Goal: Task Accomplishment & Management: Manage account settings

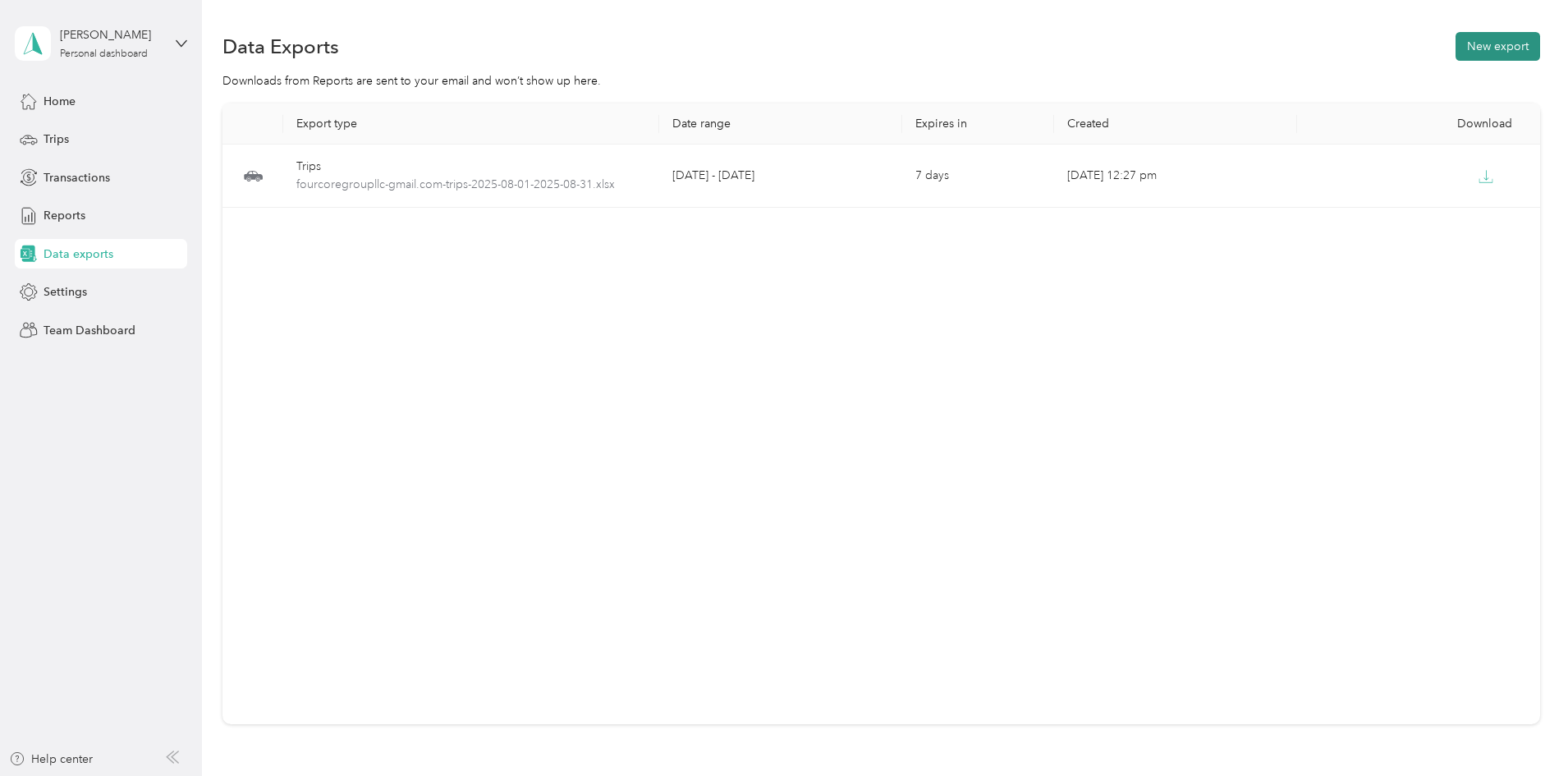
click at [1456, 54] on button "New export" at bounding box center [1497, 47] width 84 height 29
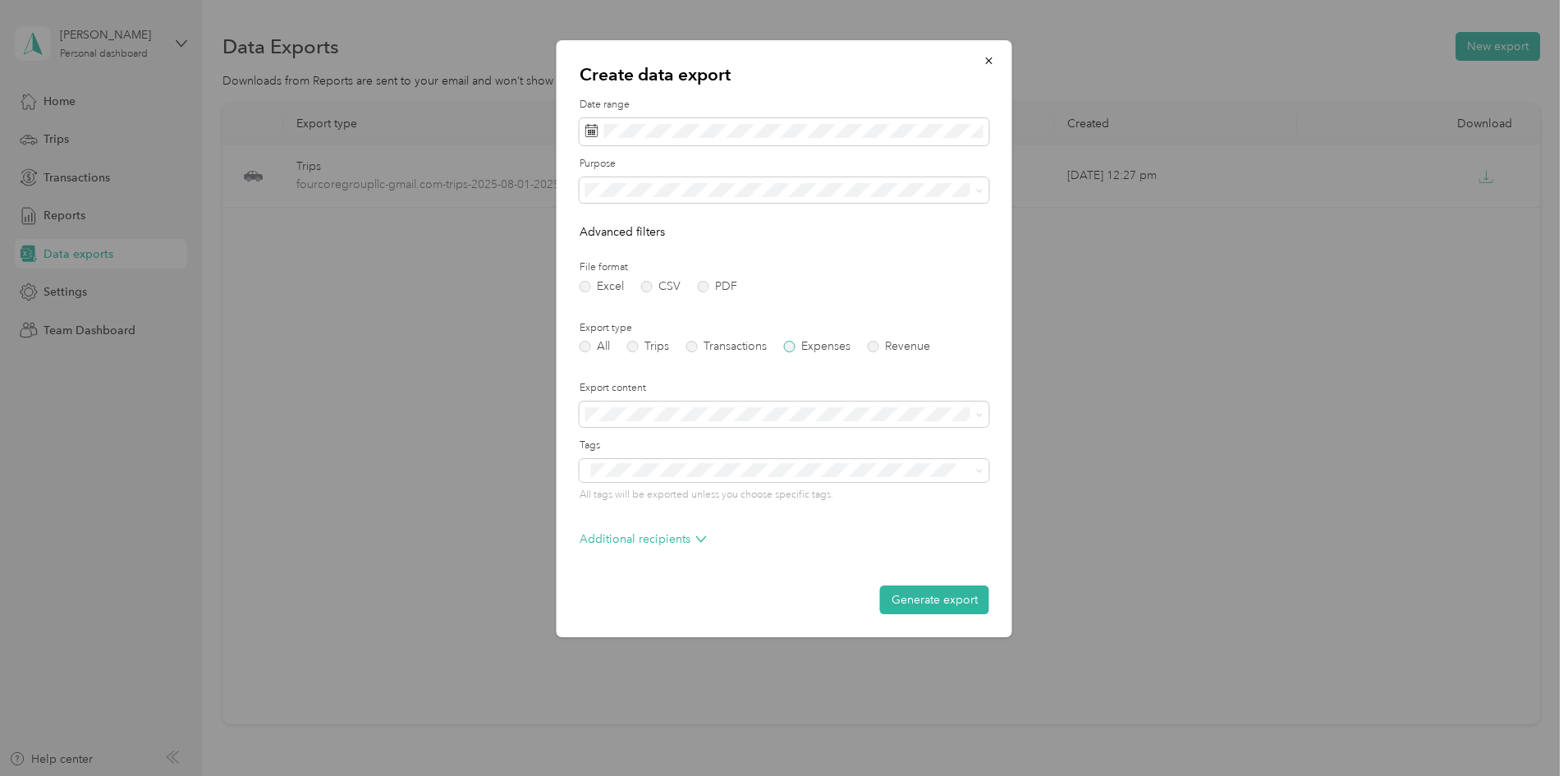
click at [796, 347] on label "Expenses" at bounding box center [817, 347] width 67 height 12
click at [636, 346] on label "Trips" at bounding box center [648, 347] width 42 height 12
click at [659, 336] on li "Four Core Group LLC" at bounding box center [784, 334] width 410 height 29
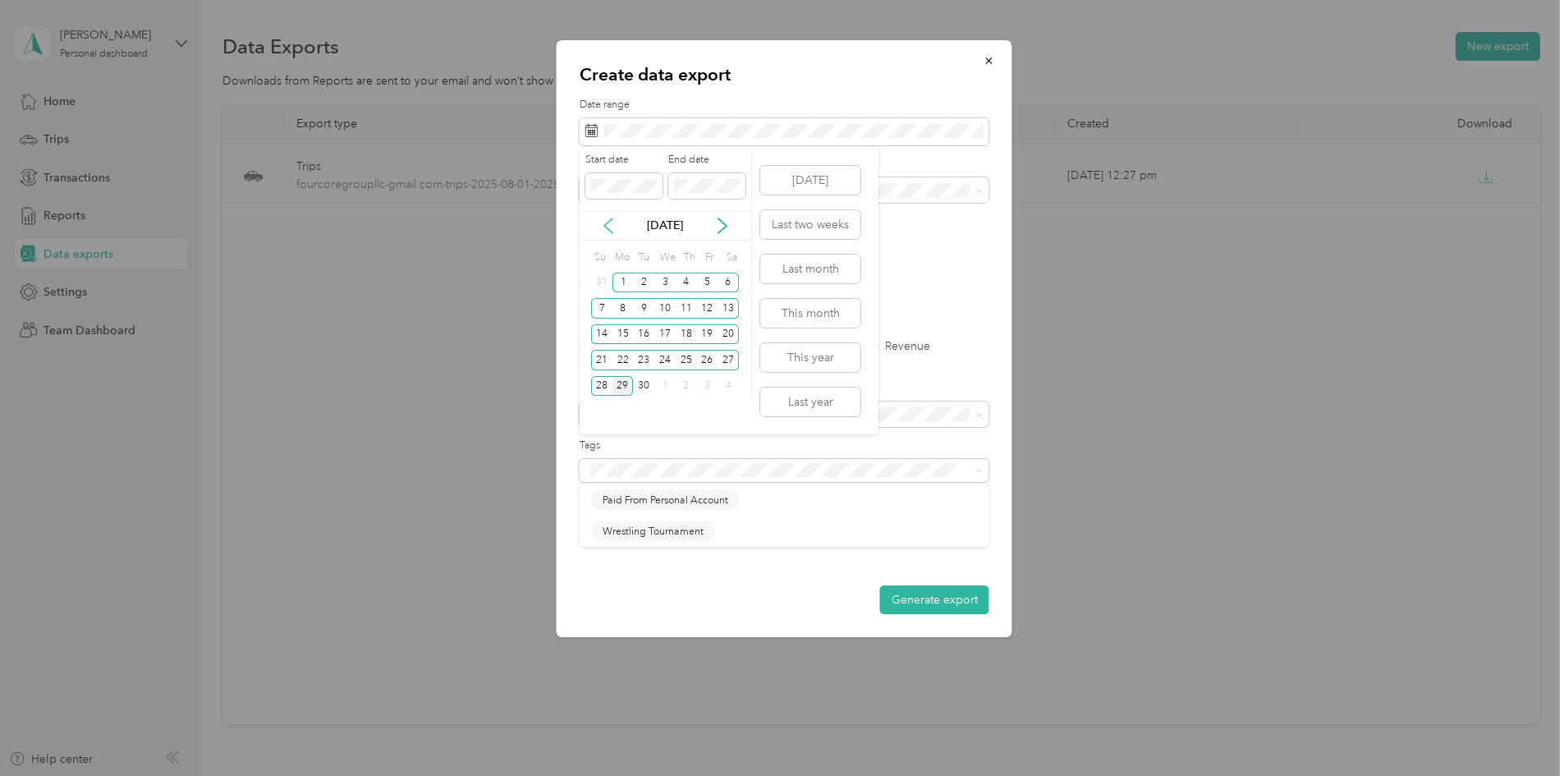
click at [604, 225] on icon at bounding box center [608, 226] width 8 height 15
click at [702, 279] on div "1" at bounding box center [708, 283] width 21 height 20
click at [598, 407] on div "31" at bounding box center [601, 412] width 21 height 20
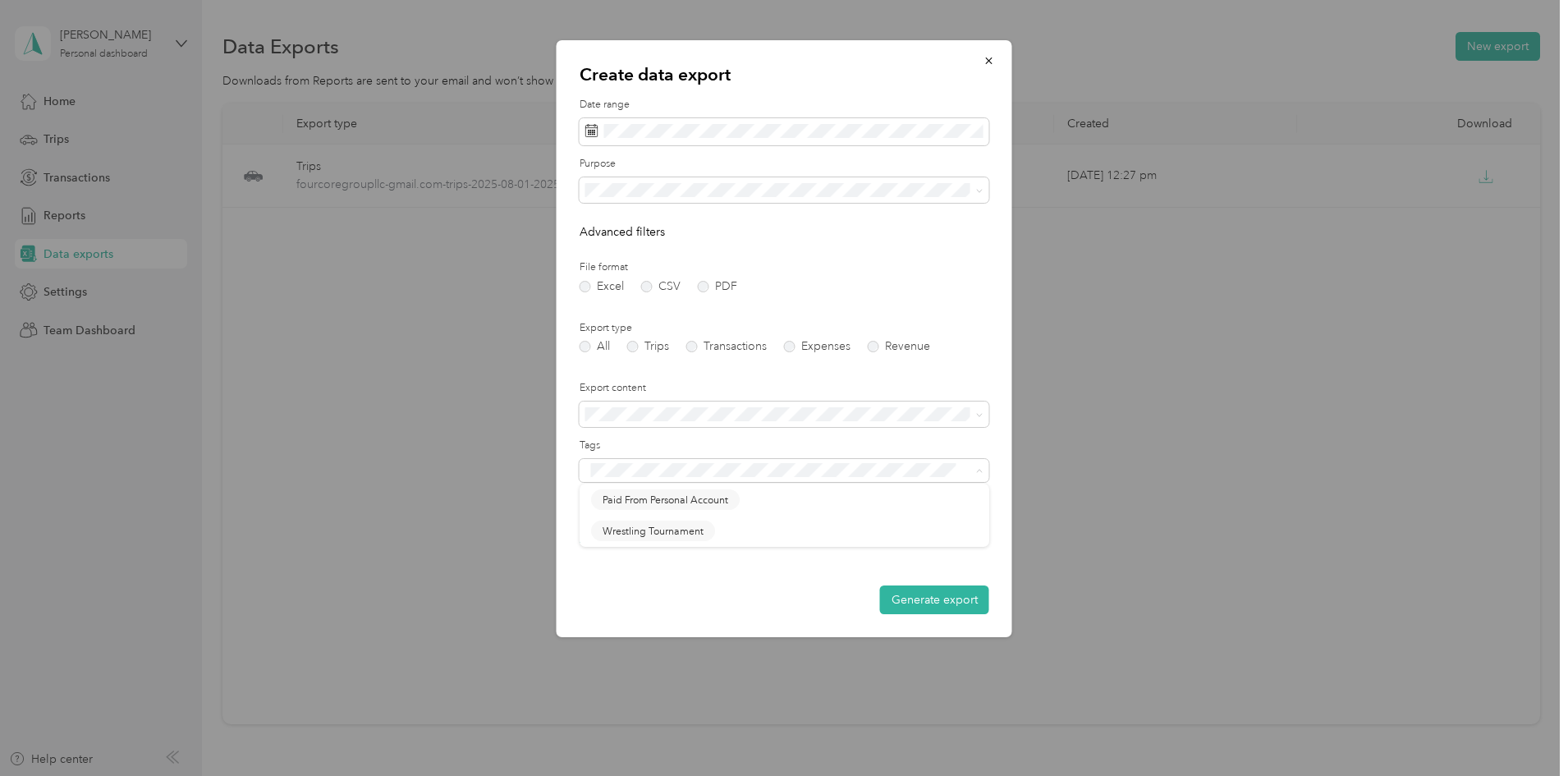
click at [1239, 326] on div "Create data export Date range Purpose Advanced filters File format Excel CSV PD…" at bounding box center [1012, 342] width 456 height 603
click at [988, 62] on icon "button" at bounding box center [988, 60] width 7 height 7
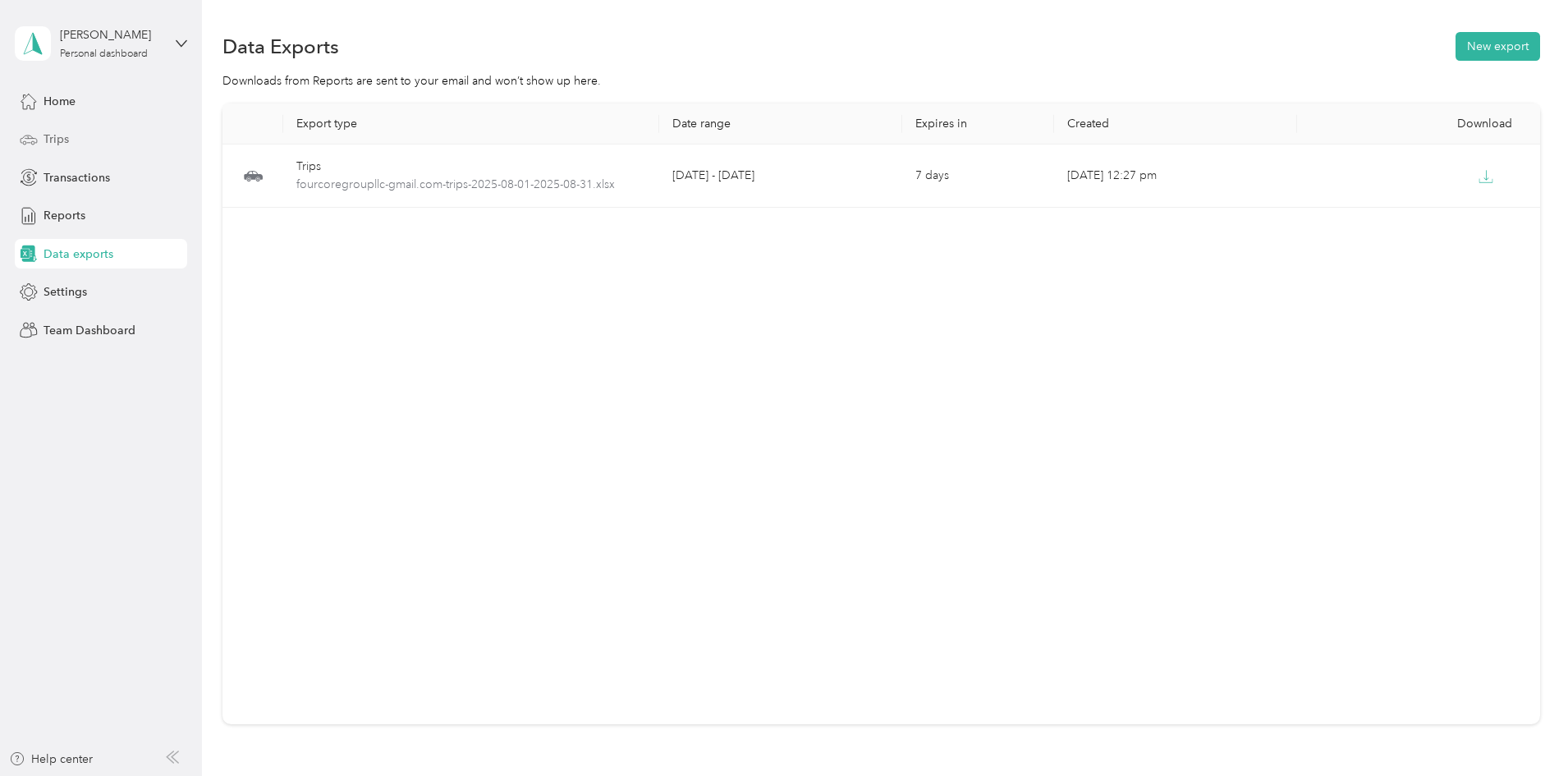
click at [57, 146] on span "Trips" at bounding box center [56, 140] width 25 height 17
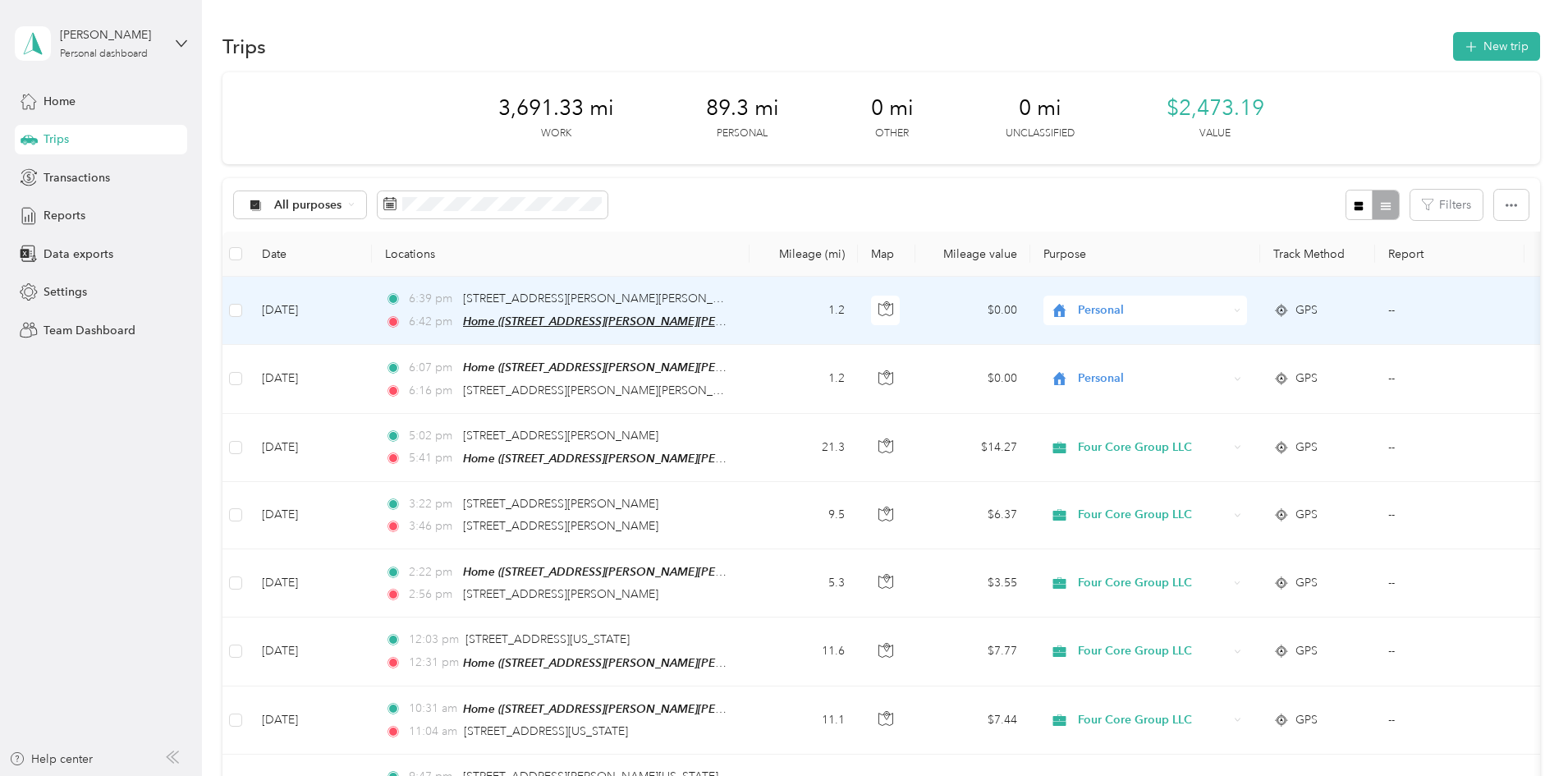
click at [678, 320] on span "Home ([STREET_ADDRESS][PERSON_NAME][PERSON_NAME])" at bounding box center [629, 322] width 331 height 14
click at [640, 280] on button "Edit Place" at bounding box center [624, 282] width 94 height 29
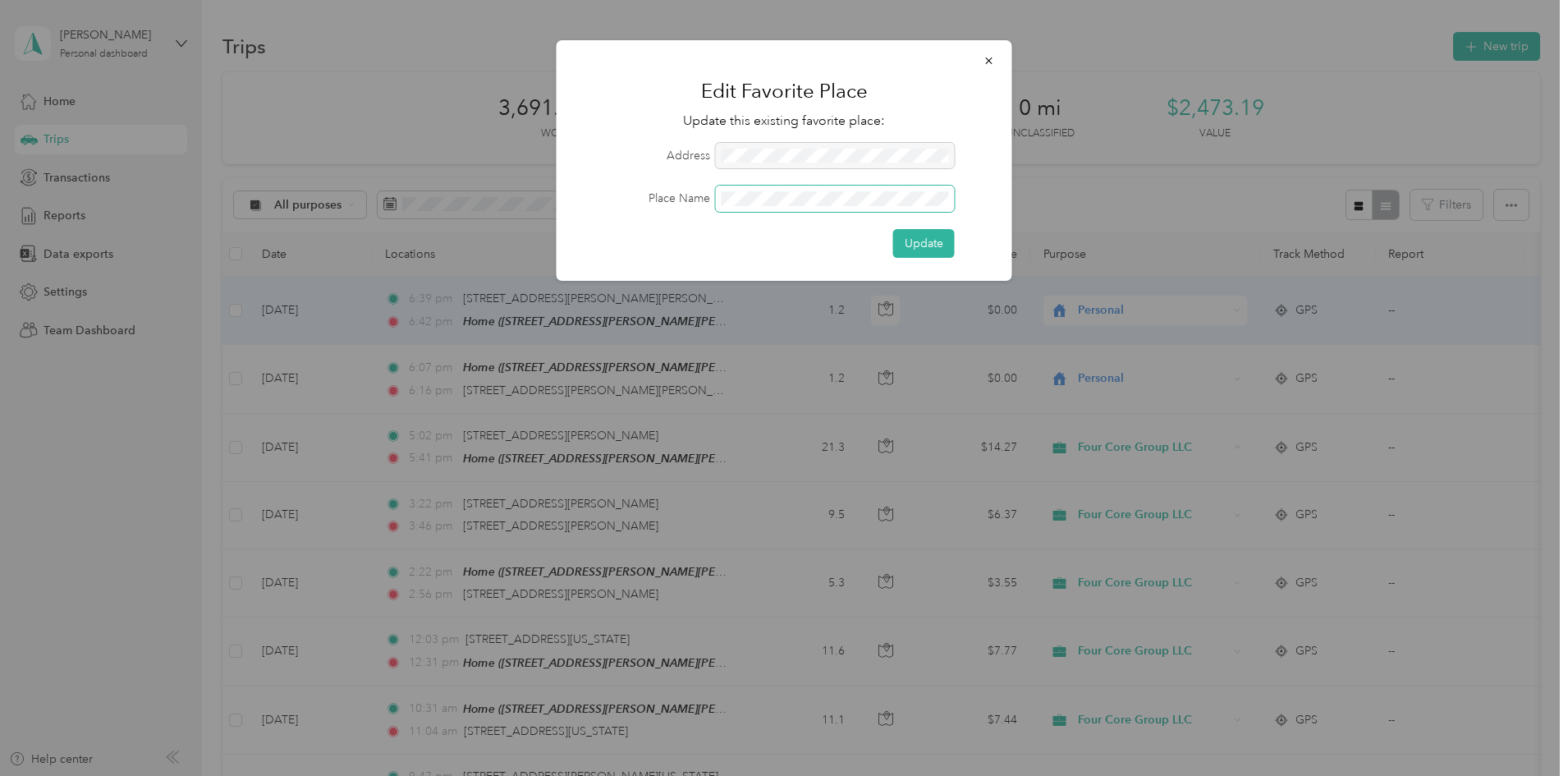
click at [614, 197] on div "Place Name" at bounding box center [784, 199] width 410 height 26
click at [926, 242] on button "Update" at bounding box center [925, 244] width 62 height 29
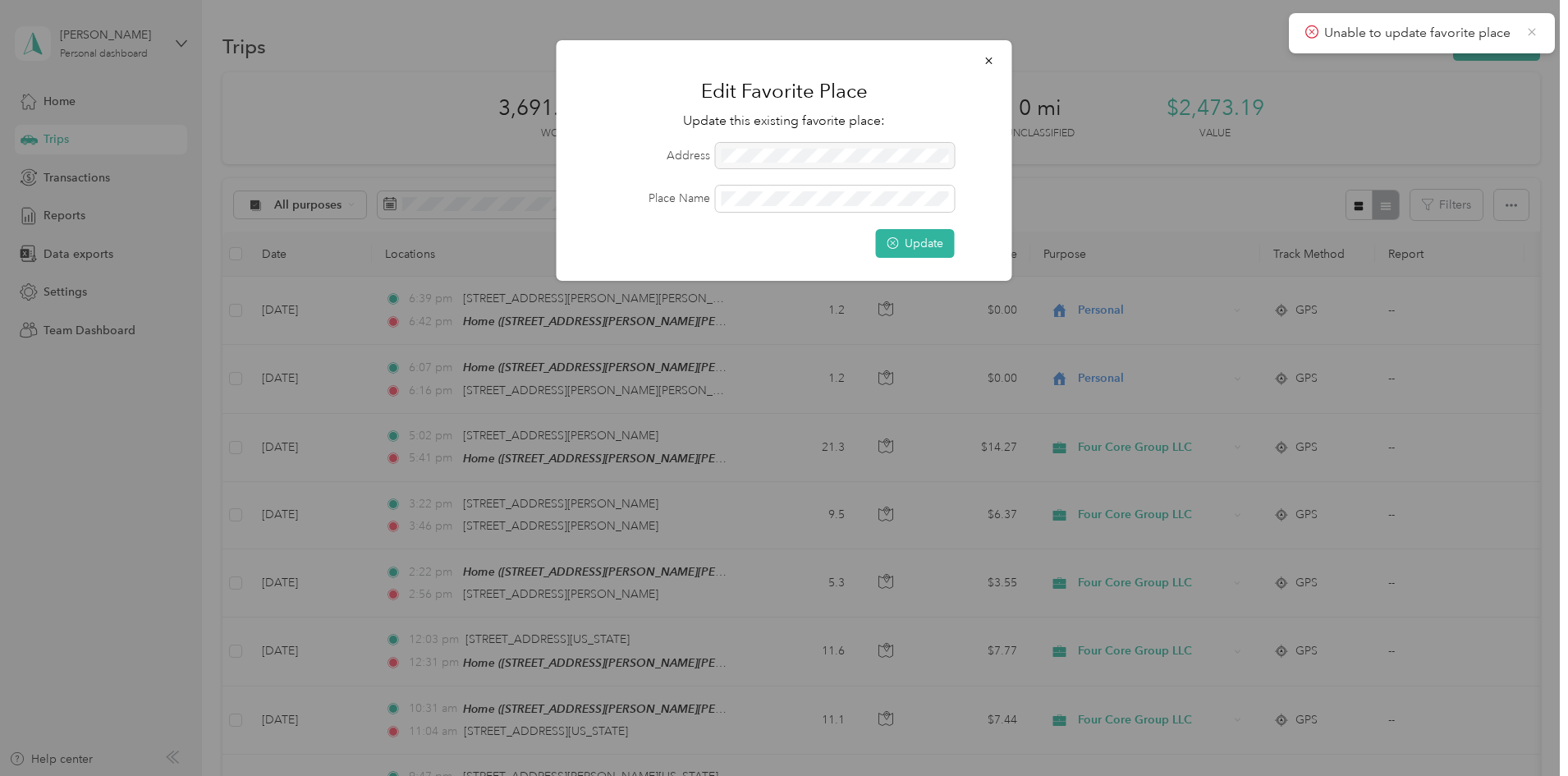
click at [1530, 31] on icon at bounding box center [1532, 31] width 14 height 15
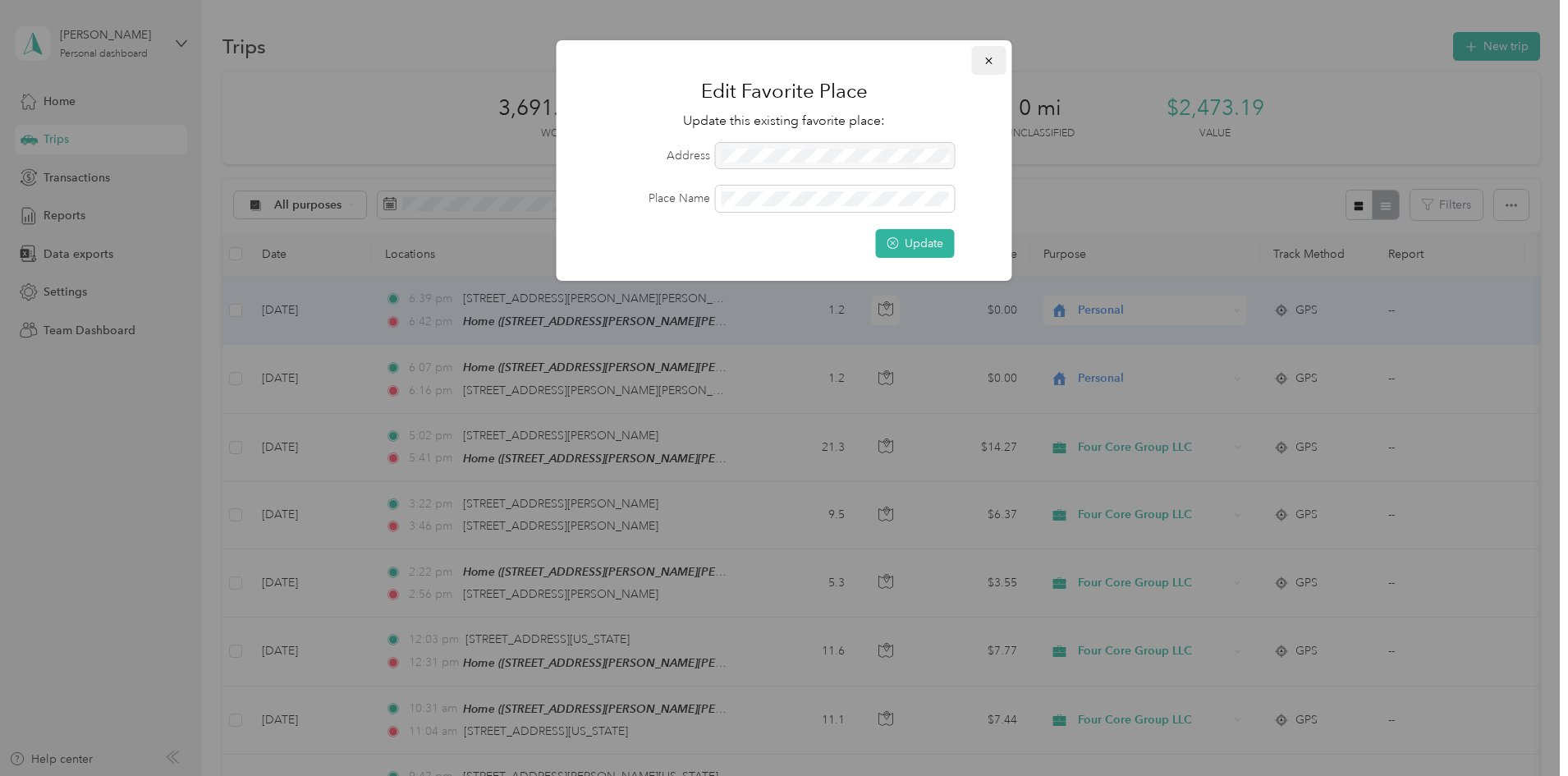
click at [990, 63] on icon "button" at bounding box center [990, 61] width 12 height 12
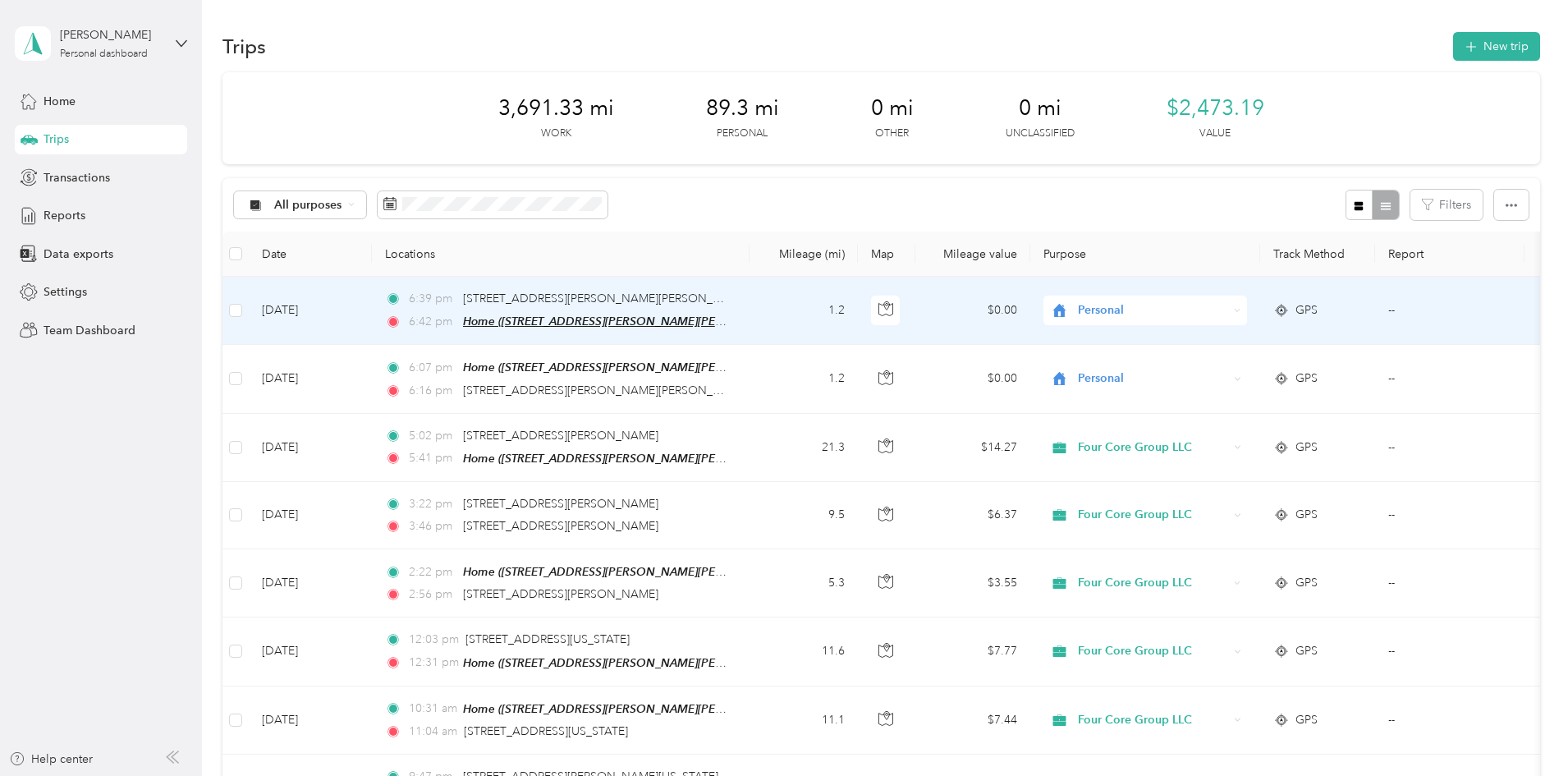
click at [686, 320] on span "Home ([STREET_ADDRESS][PERSON_NAME][PERSON_NAME])" at bounding box center [629, 322] width 331 height 14
click at [729, 317] on span "Home ([STREET_ADDRESS][PERSON_NAME][PERSON_NAME])" at bounding box center [629, 322] width 331 height 14
click at [642, 278] on button "Edit Place" at bounding box center [624, 282] width 94 height 29
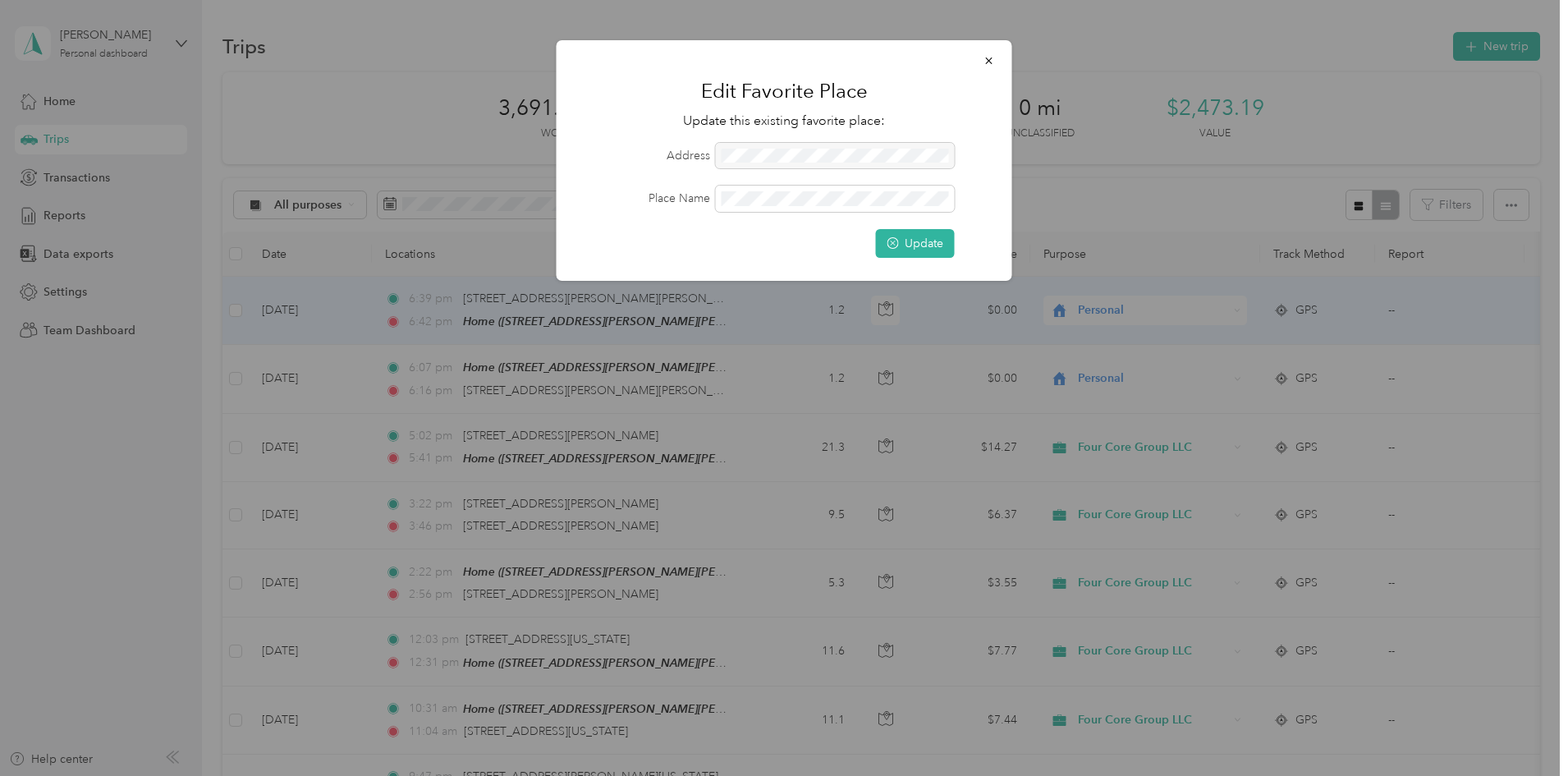
click at [651, 163] on label "Address" at bounding box center [645, 156] width 131 height 17
click at [602, 262] on div "Edit Favorite Place Update this existing favorite place: Address Place Name Upd…" at bounding box center [784, 161] width 456 height 240
click at [606, 320] on div at bounding box center [784, 388] width 1568 height 776
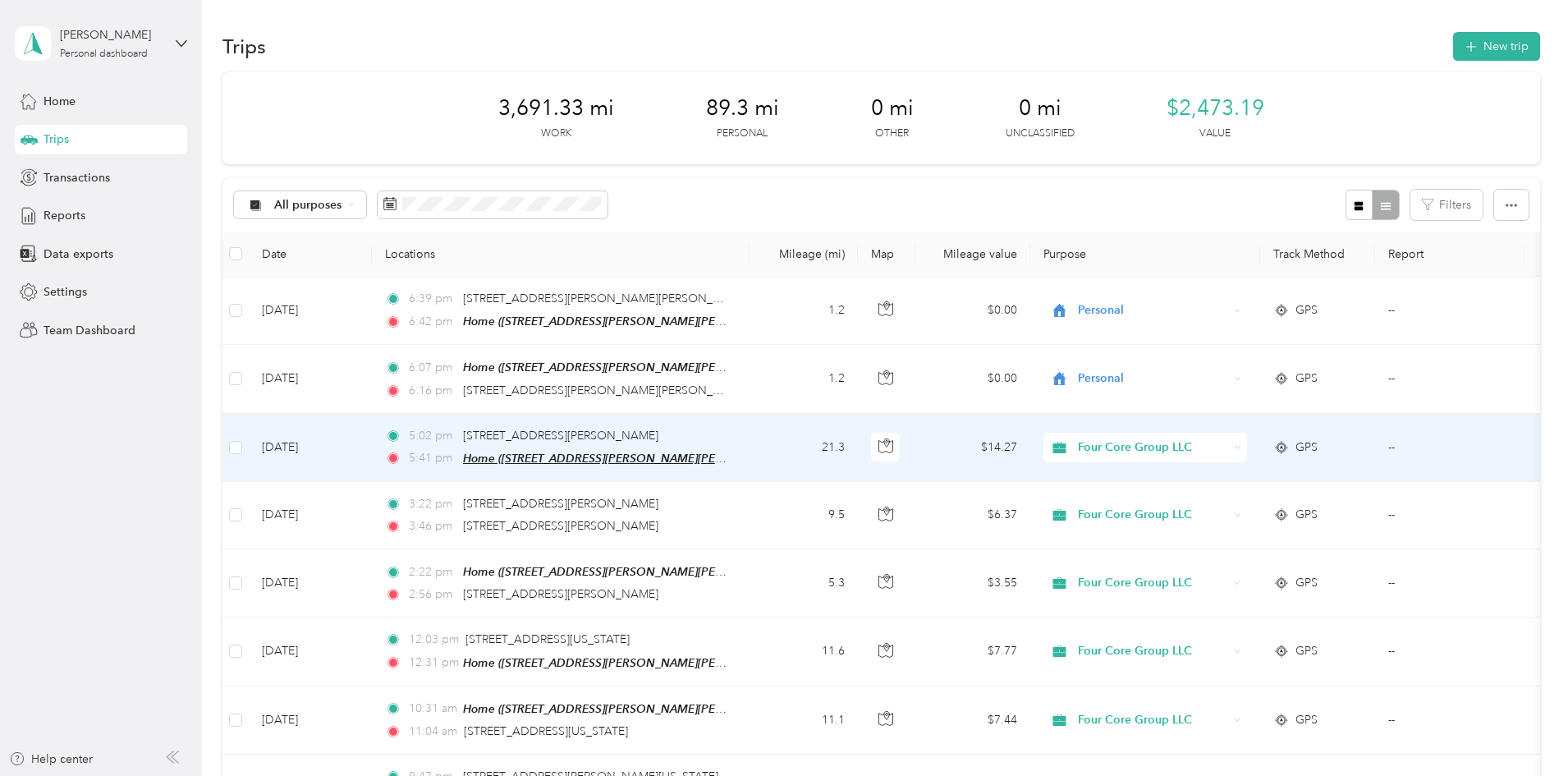
click at [653, 454] on span "Home ([STREET_ADDRESS][PERSON_NAME][PERSON_NAME])" at bounding box center [629, 458] width 331 height 14
click at [645, 419] on button "Edit Place" at bounding box center [624, 412] width 94 height 29
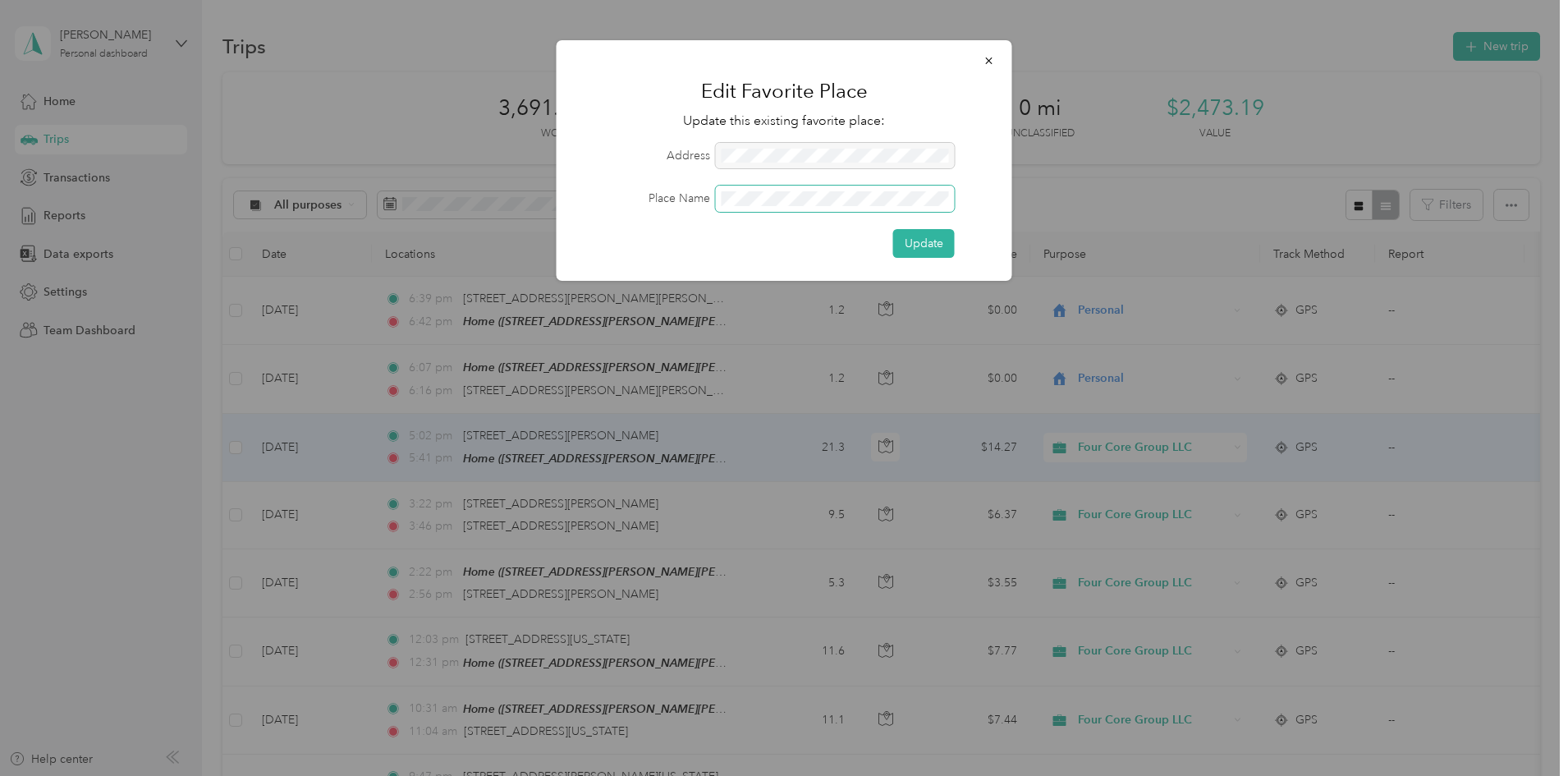
click at [631, 200] on div "Place Name" at bounding box center [784, 199] width 410 height 26
click at [933, 249] on button "Update" at bounding box center [925, 244] width 62 height 29
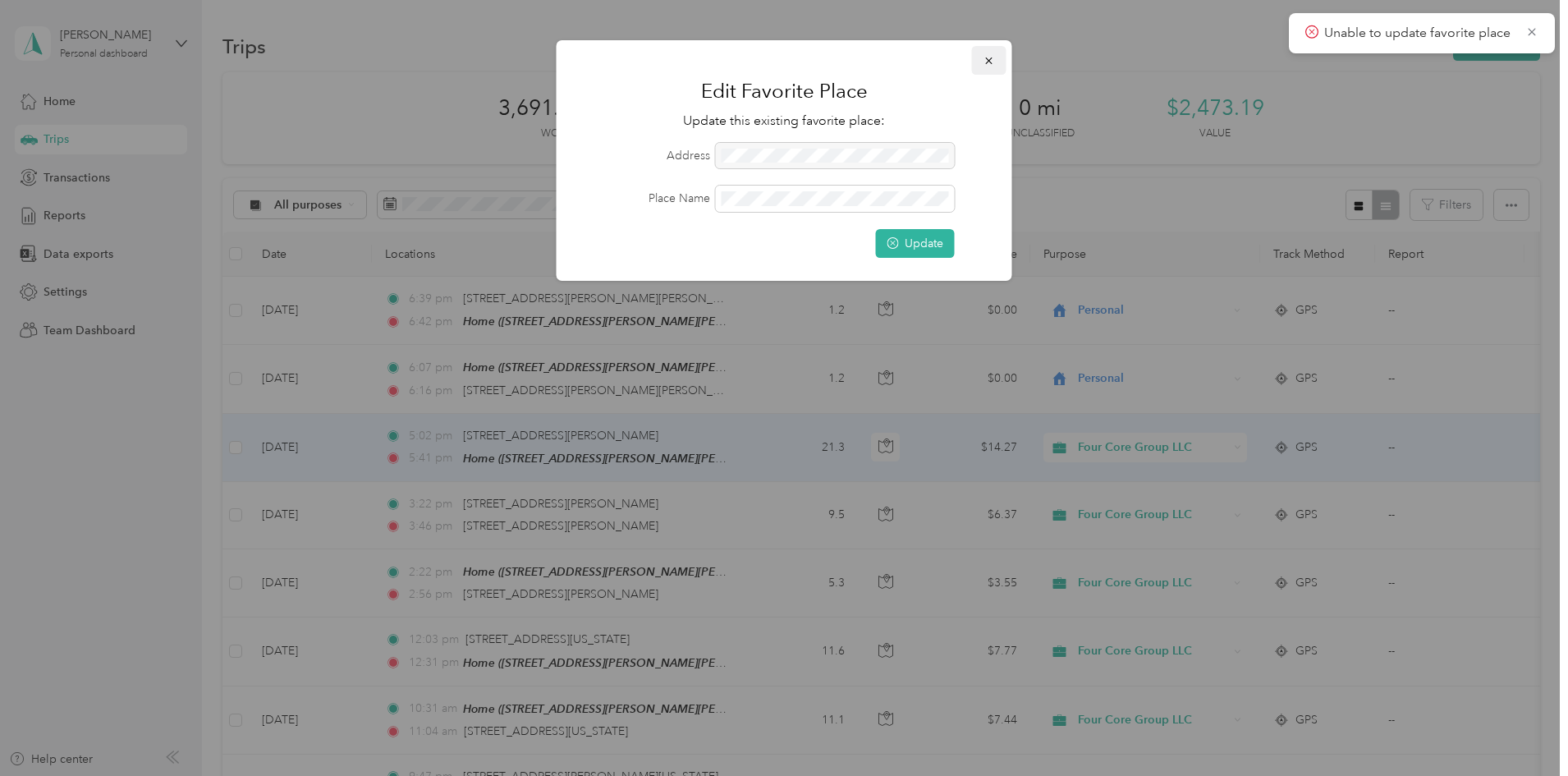
click at [1005, 55] on button "button" at bounding box center [990, 60] width 35 height 29
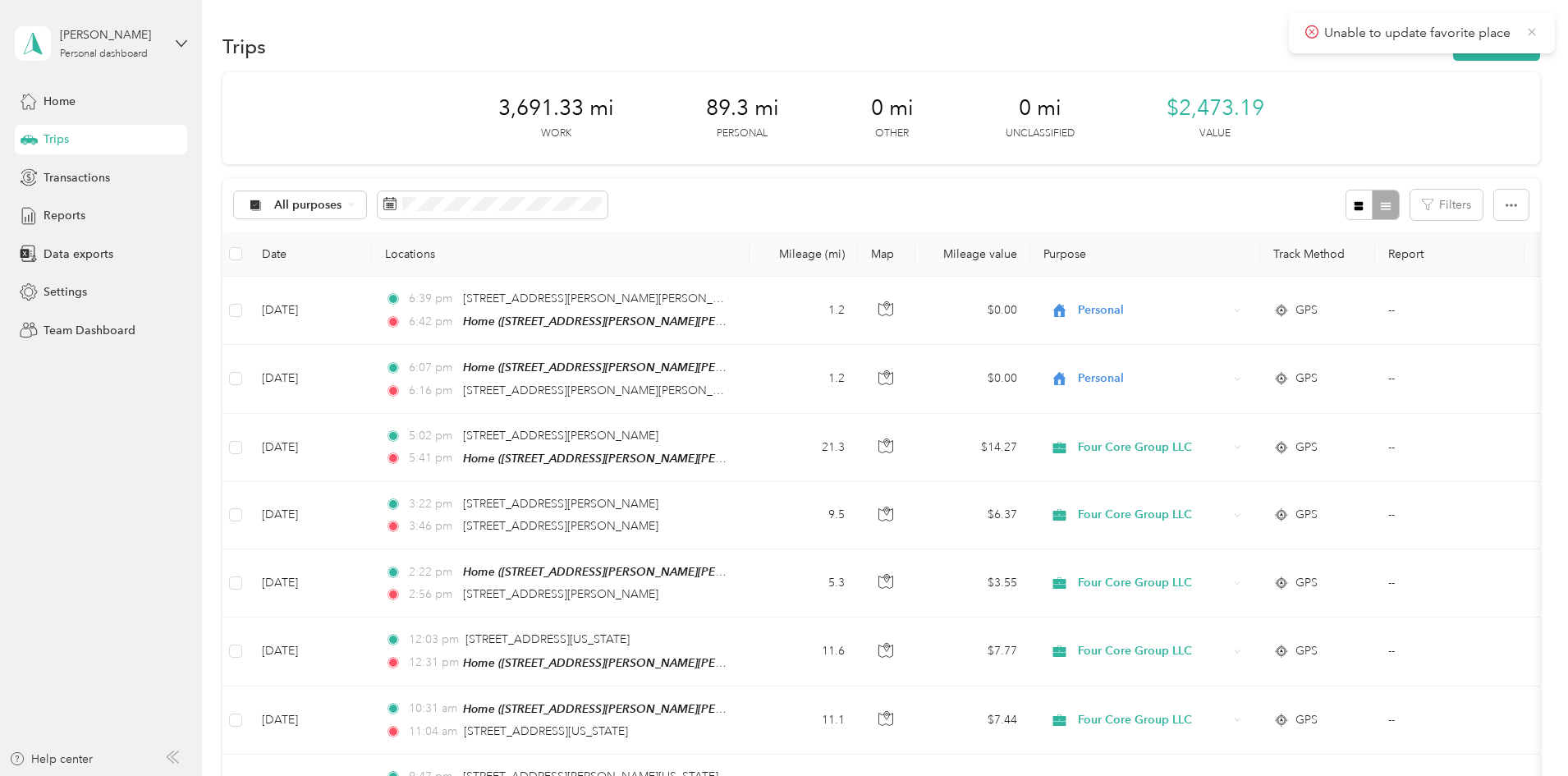
click at [1533, 31] on icon at bounding box center [1532, 32] width 8 height 8
click at [343, 208] on span "All purposes" at bounding box center [308, 205] width 68 height 12
click at [427, 380] on li "Four Core Group LLC" at bounding box center [426, 379] width 167 height 29
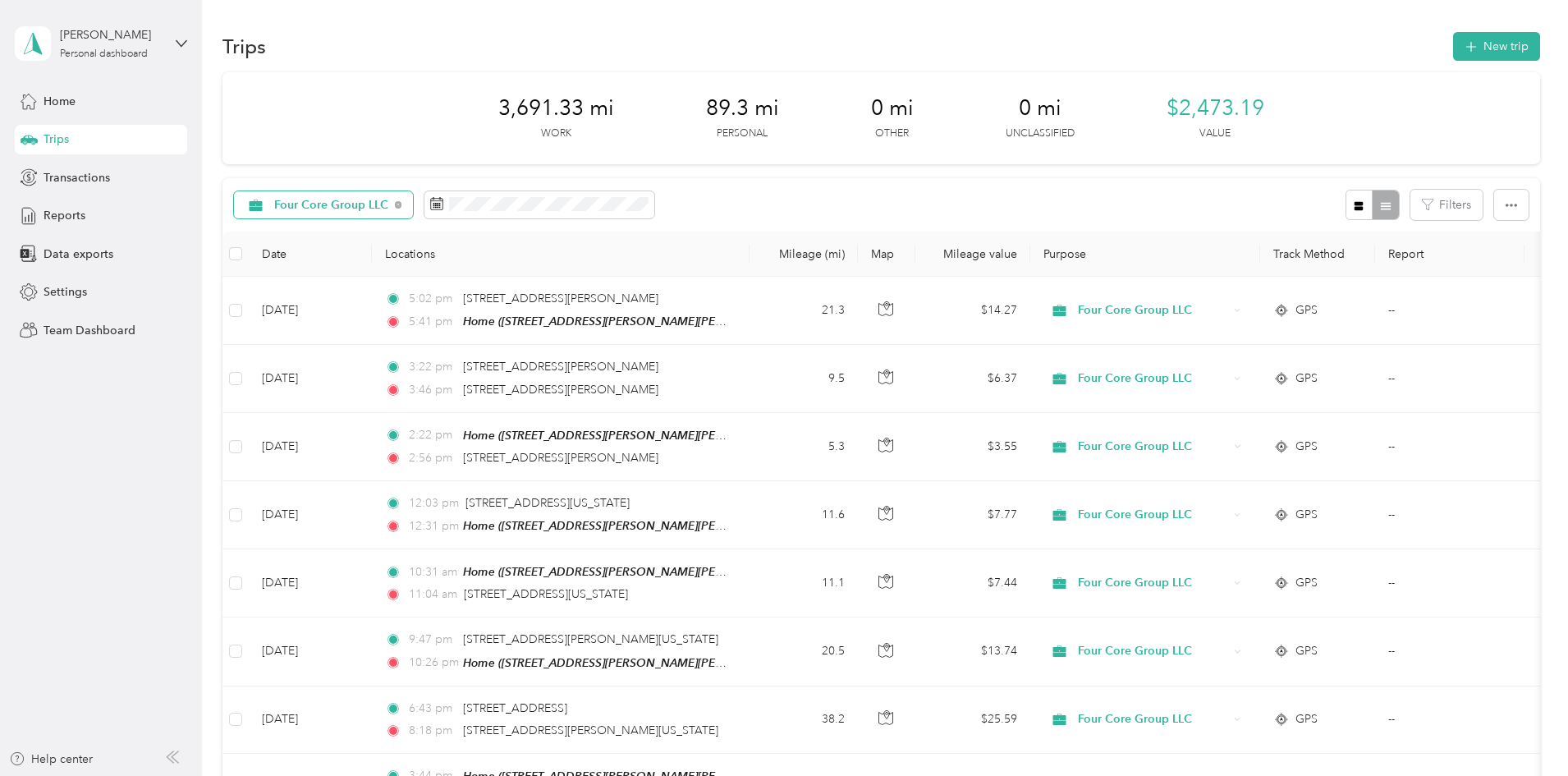
click at [389, 208] on span "Four Core Group LLC" at bounding box center [331, 205] width 115 height 12
click at [416, 350] on li "Taron Holdings" at bounding box center [436, 350] width 186 height 29
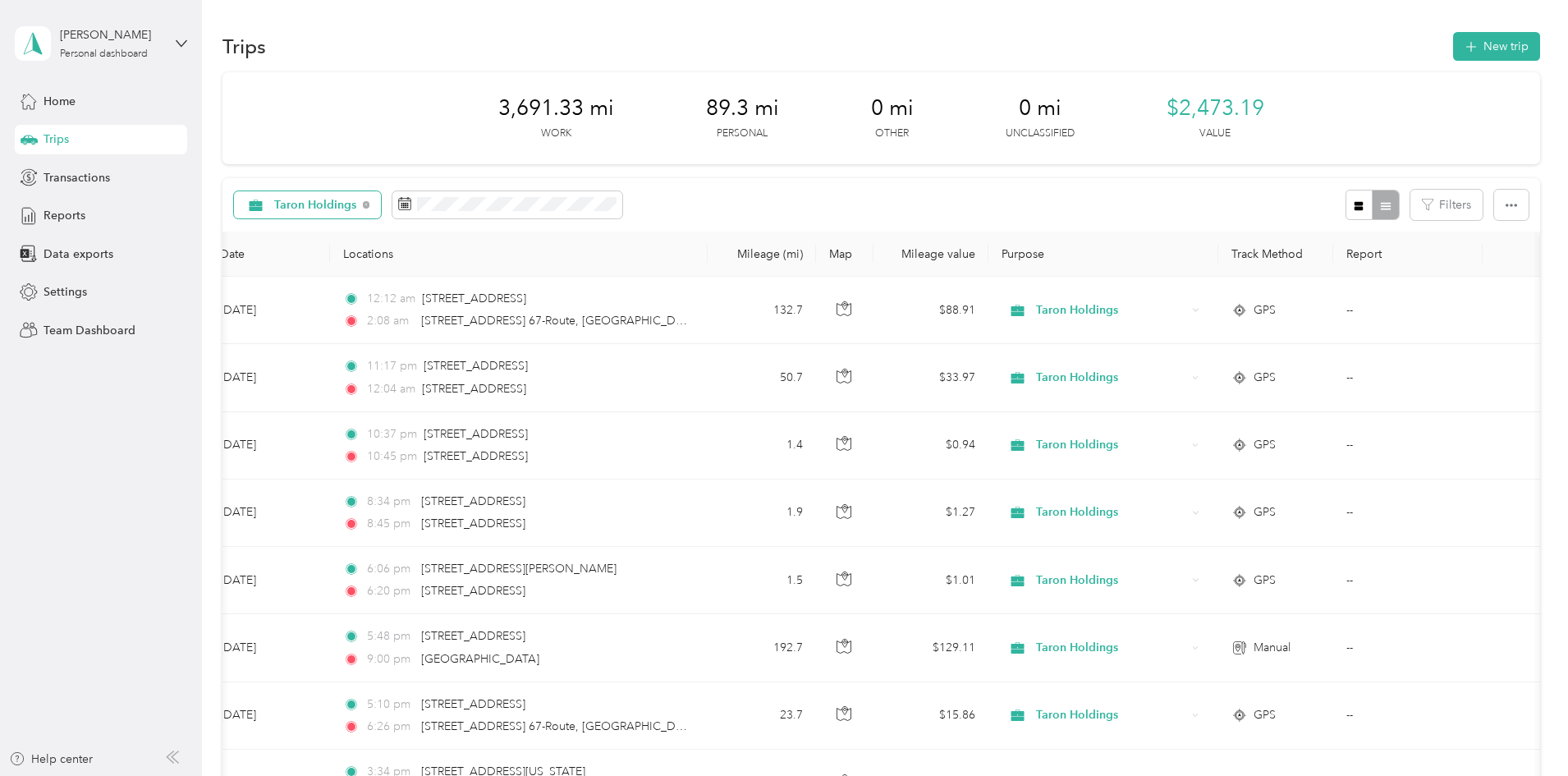
click at [357, 208] on span "Taron Holdings" at bounding box center [316, 205] width 83 height 12
click at [446, 386] on ol "All purposes Unclassified Work Personal Taron Holdings Four Core Group LLC Othe…" at bounding box center [426, 331] width 167 height 230
click at [357, 205] on span "Taron Holdings" at bounding box center [316, 205] width 83 height 12
click at [407, 379] on span "Four Core Group LLC" at bounding box center [442, 379] width 114 height 17
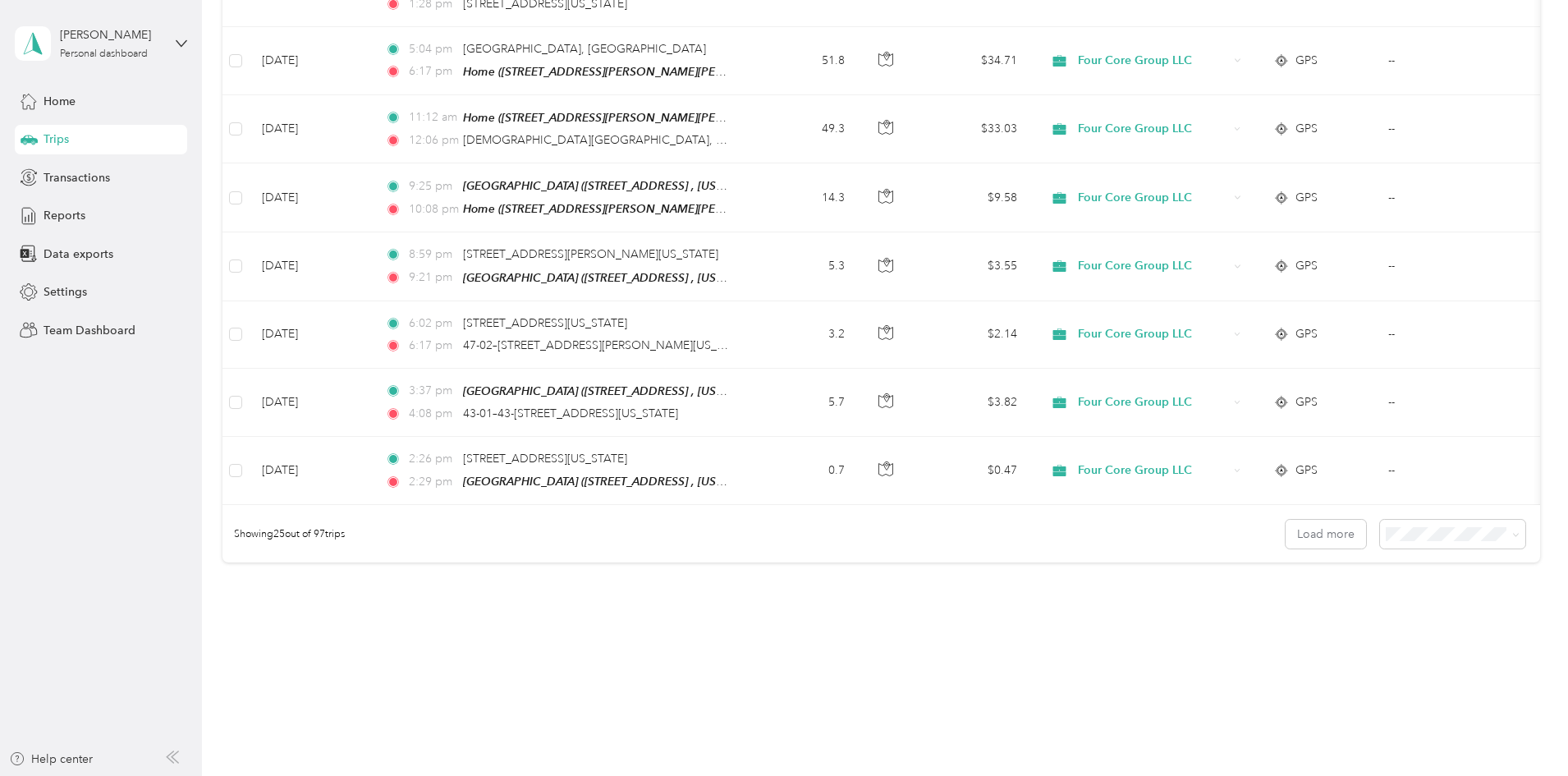
scroll to position [1487, 0]
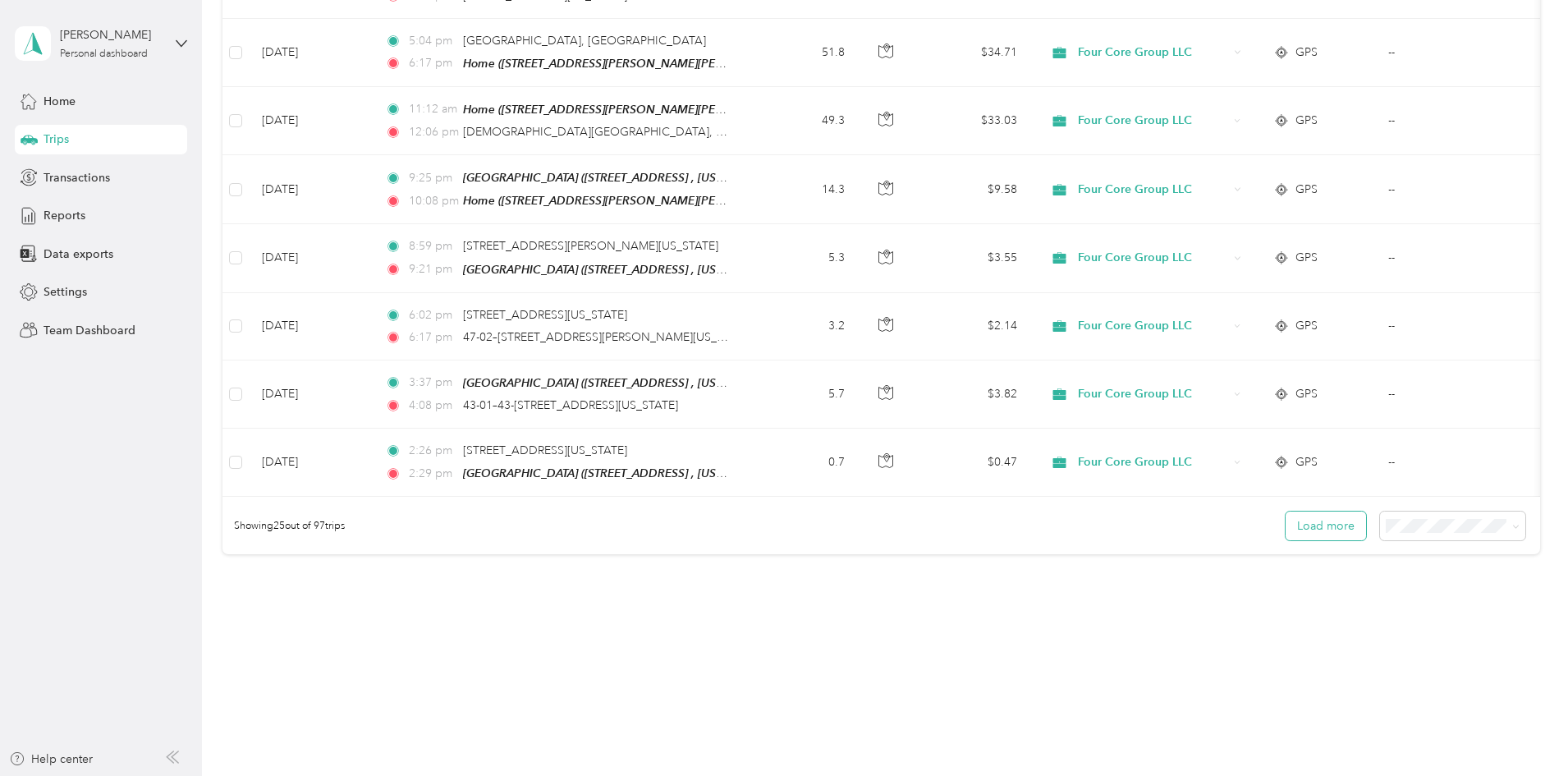
click at [1286, 521] on button "Load more" at bounding box center [1326, 526] width 80 height 29
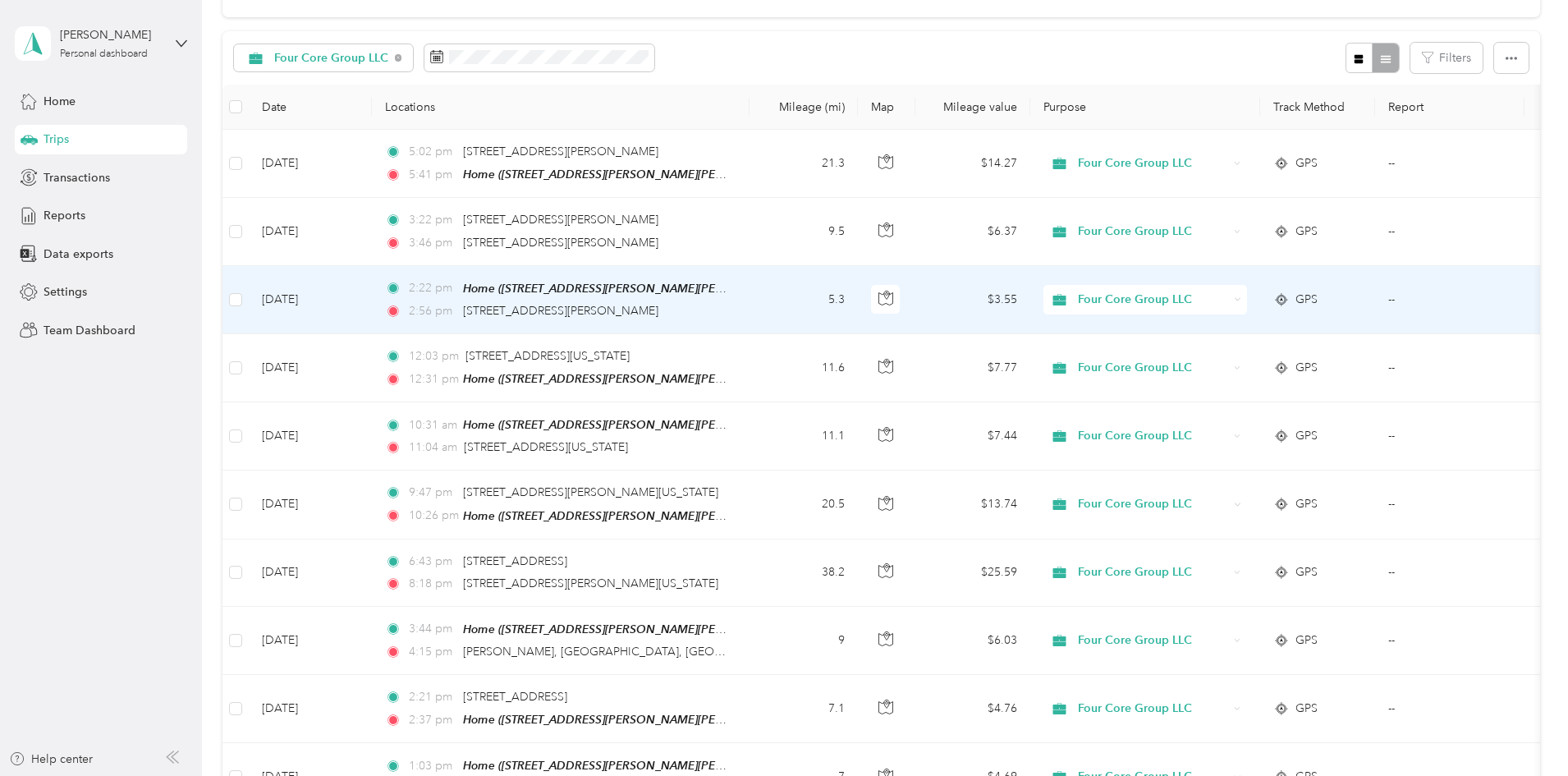
scroll to position [0, 0]
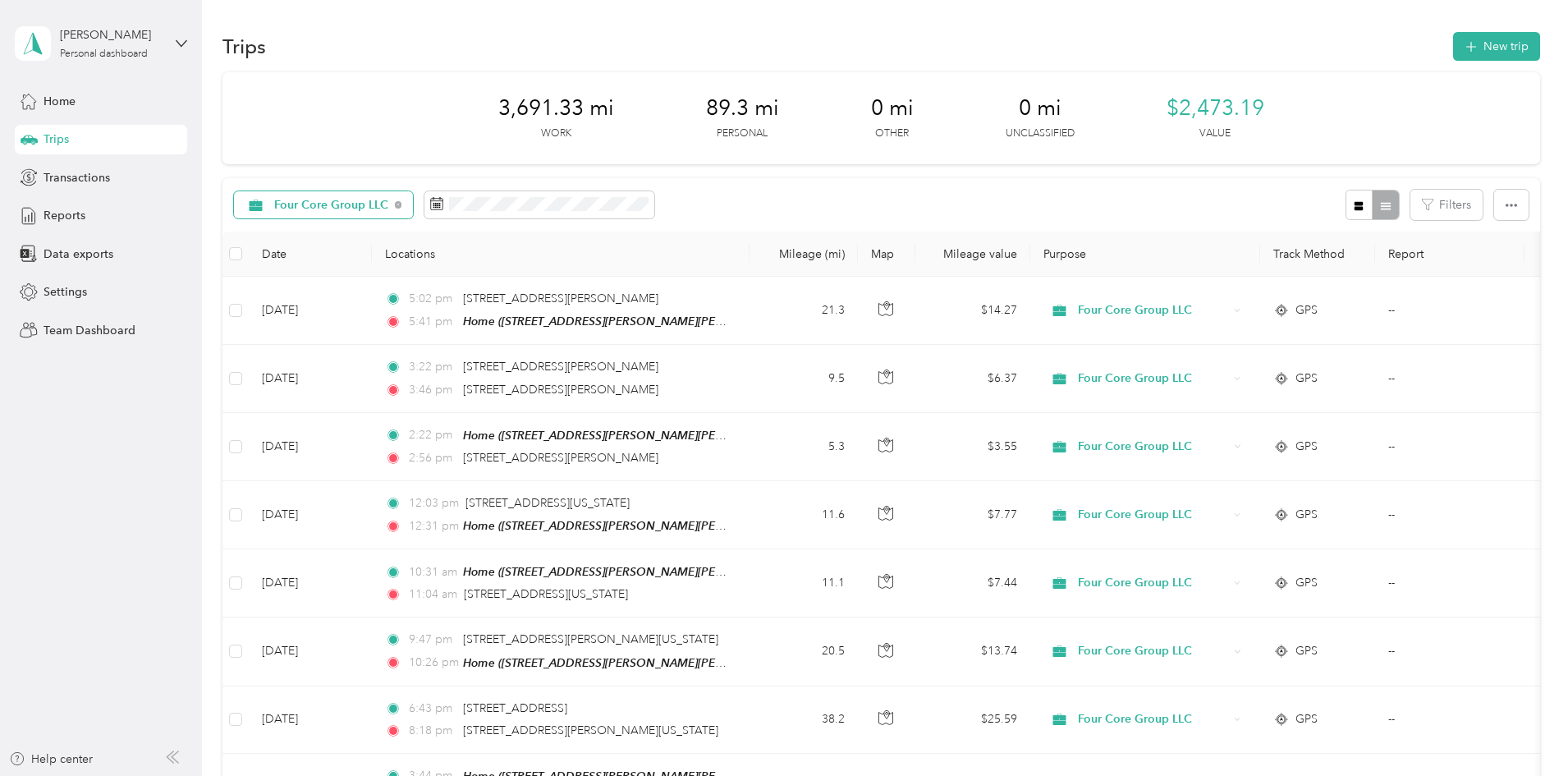
click at [389, 206] on span "Four Core Group LLC" at bounding box center [331, 205] width 115 height 12
click at [421, 352] on li "Taron Holdings" at bounding box center [436, 350] width 186 height 29
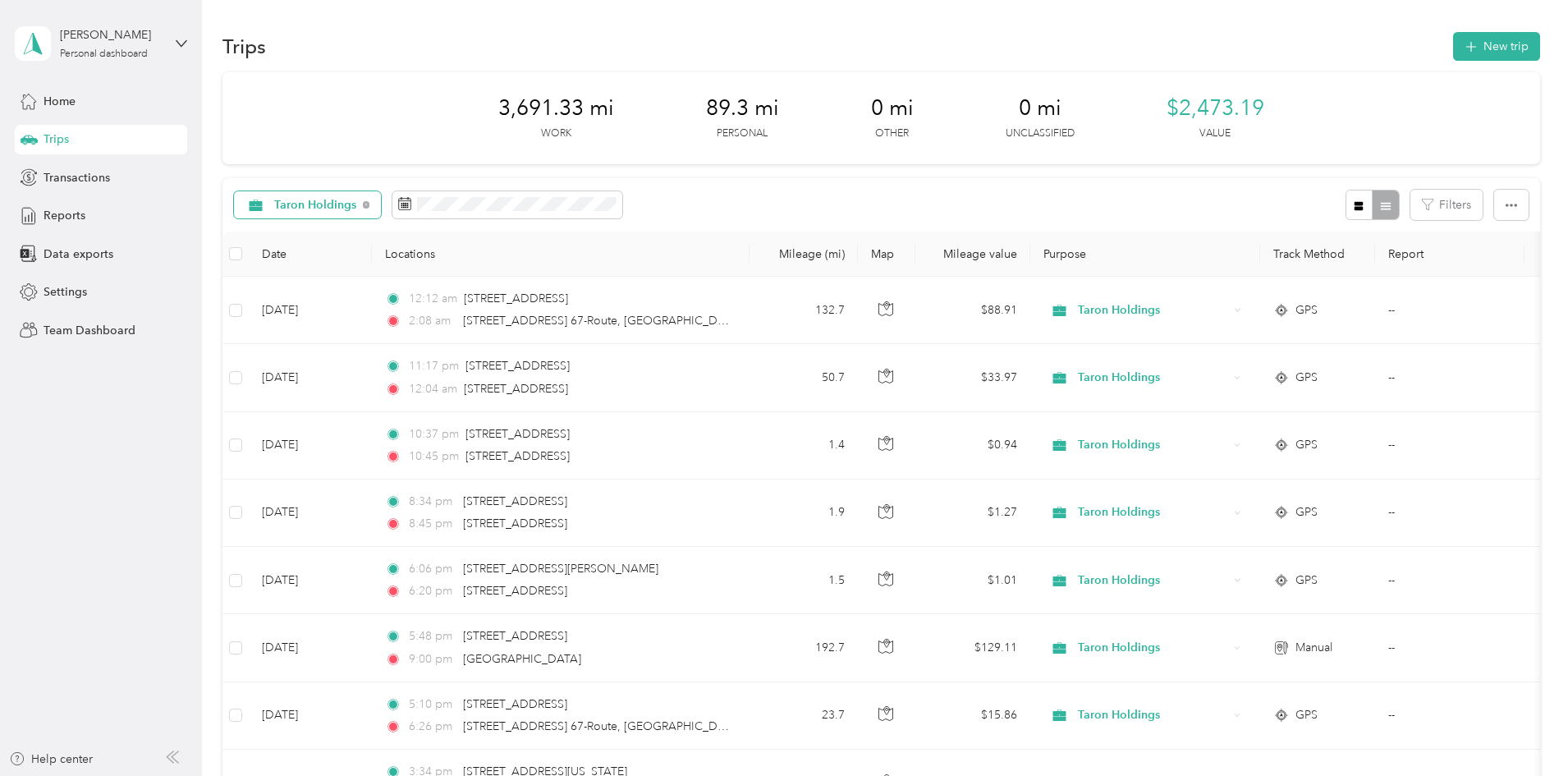
click at [357, 205] on span "Taron Holdings" at bounding box center [316, 205] width 83 height 12
click at [414, 375] on span "Four Core Group LLC" at bounding box center [442, 372] width 114 height 17
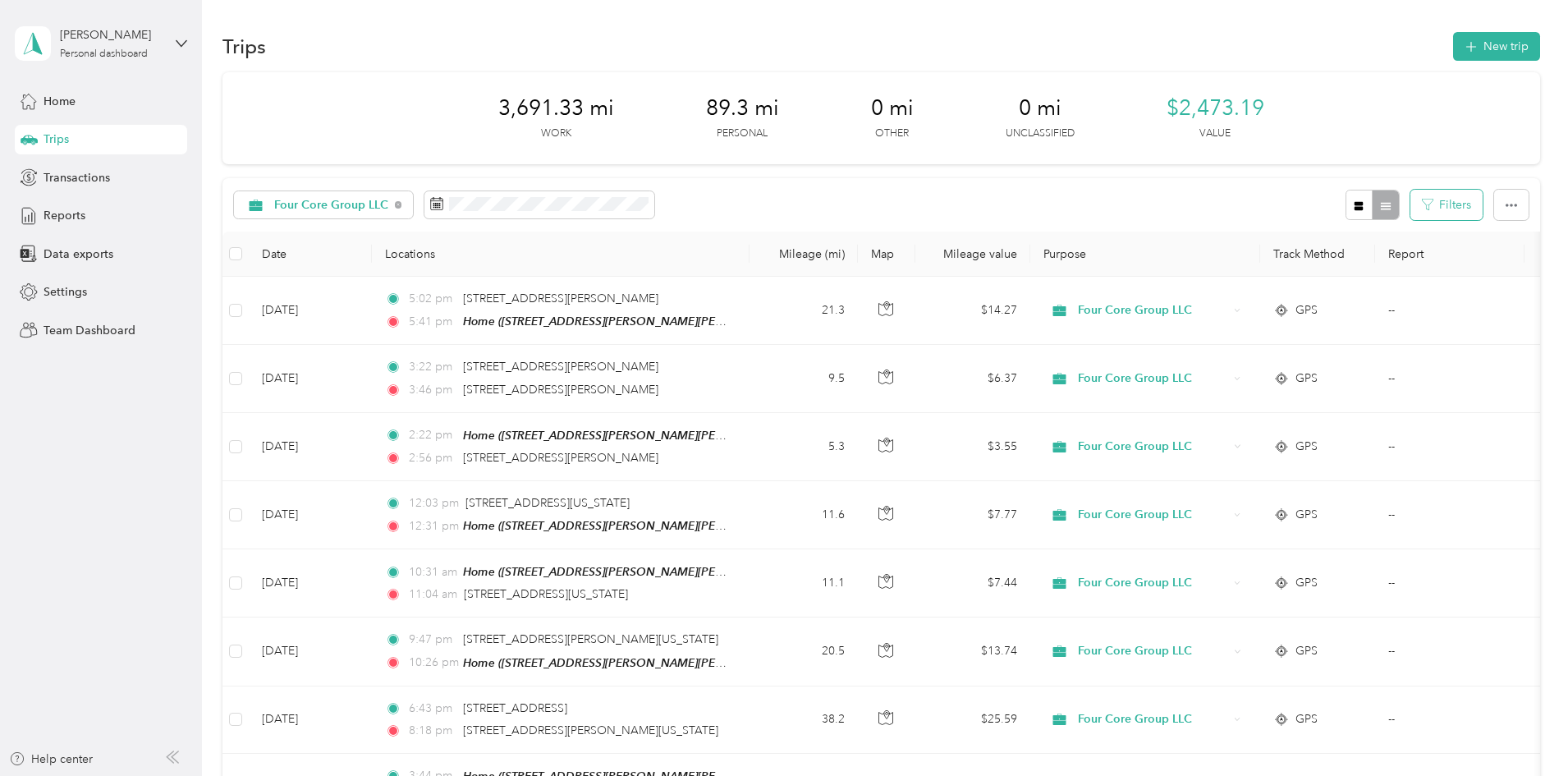
click at [1411, 208] on button "Filters" at bounding box center [1447, 204] width 73 height 30
click at [1265, 331] on li "Home" at bounding box center [1284, 326] width 145 height 29
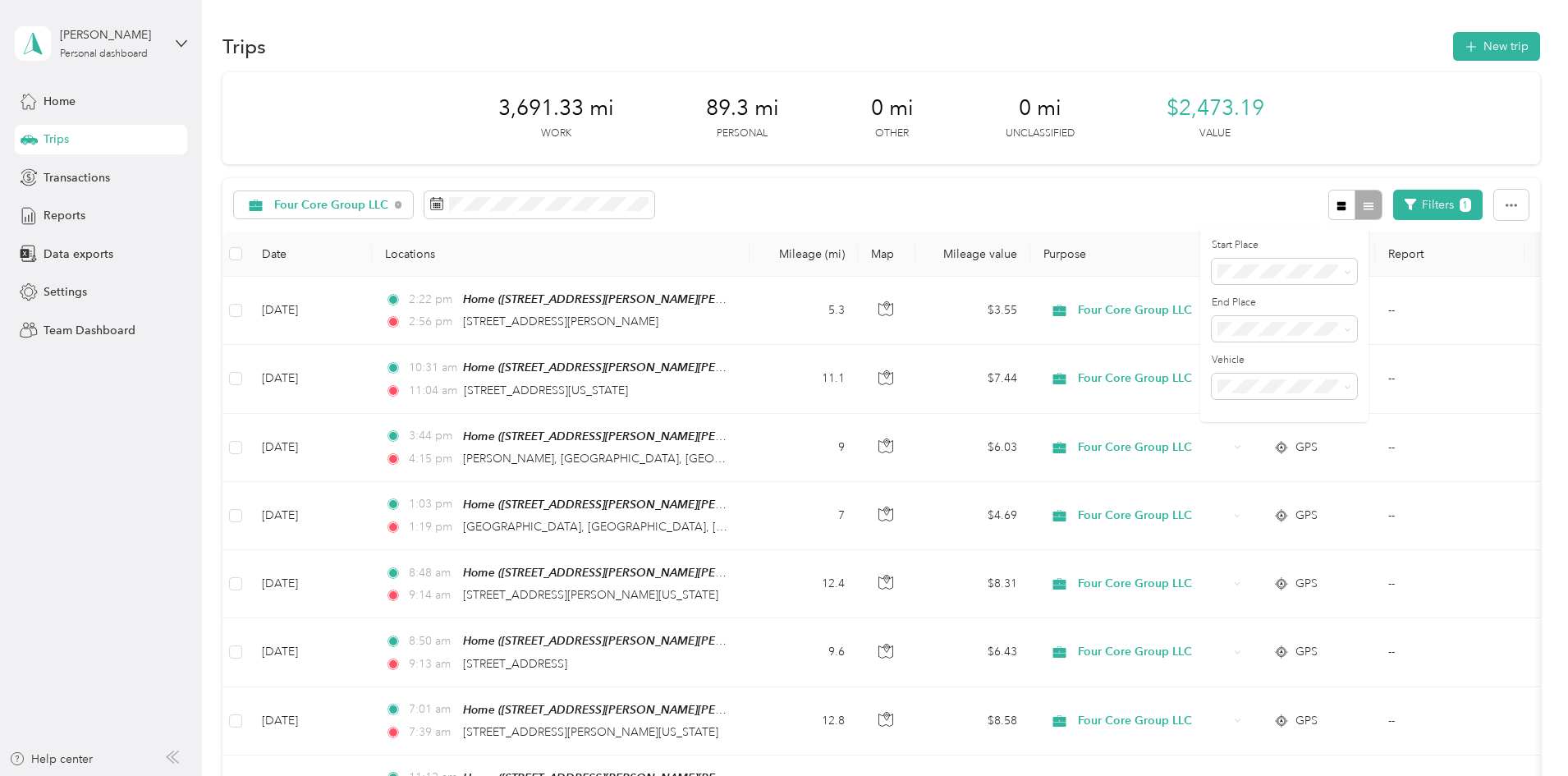
click at [1533, 311] on div "3,691.33 mi Work 89.3 mi Personal 0 mi Other 0 mi Unclassified $2,473.19 Value …" at bounding box center [881, 541] width 1318 height 936
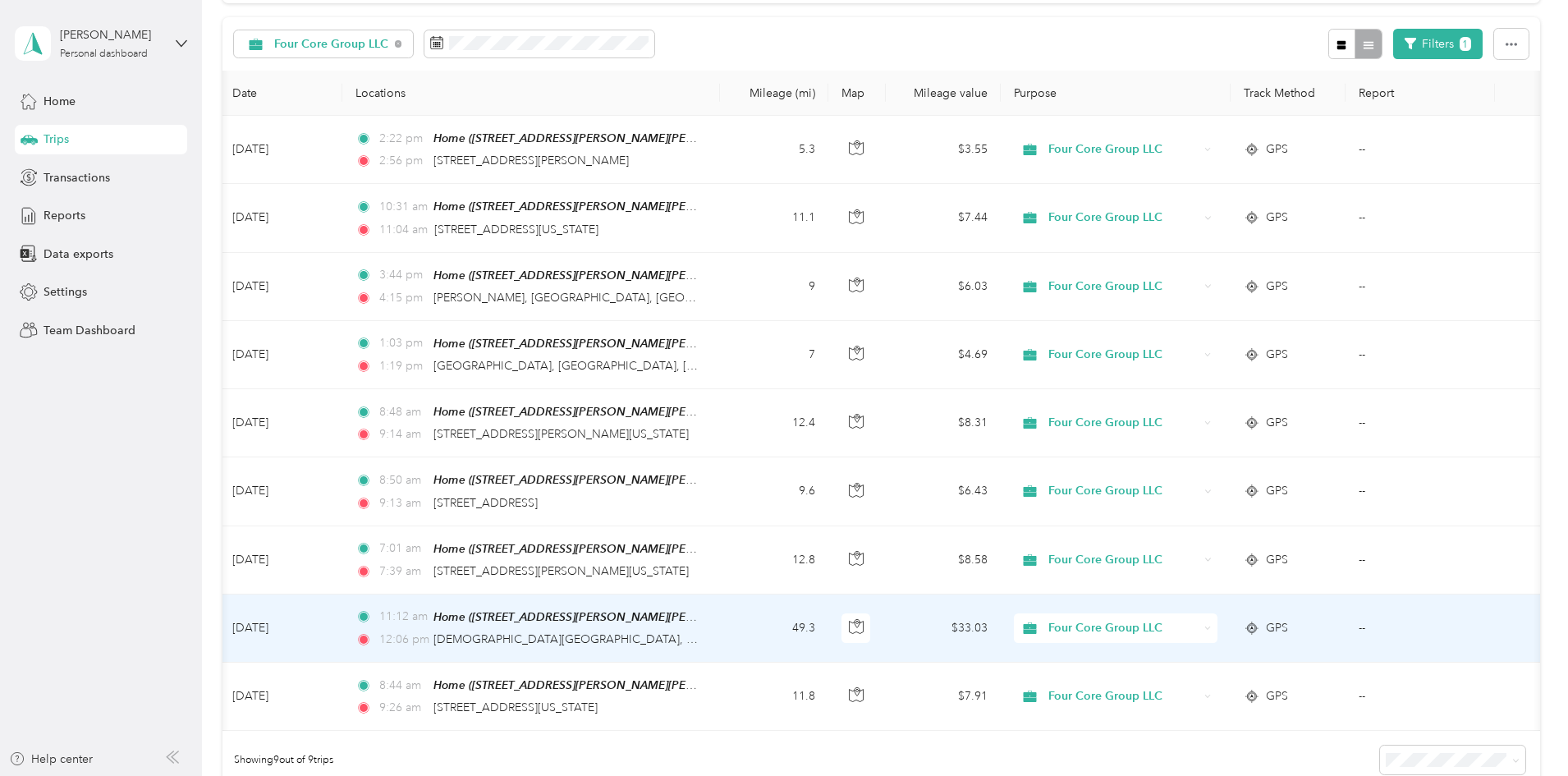
scroll to position [159, 0]
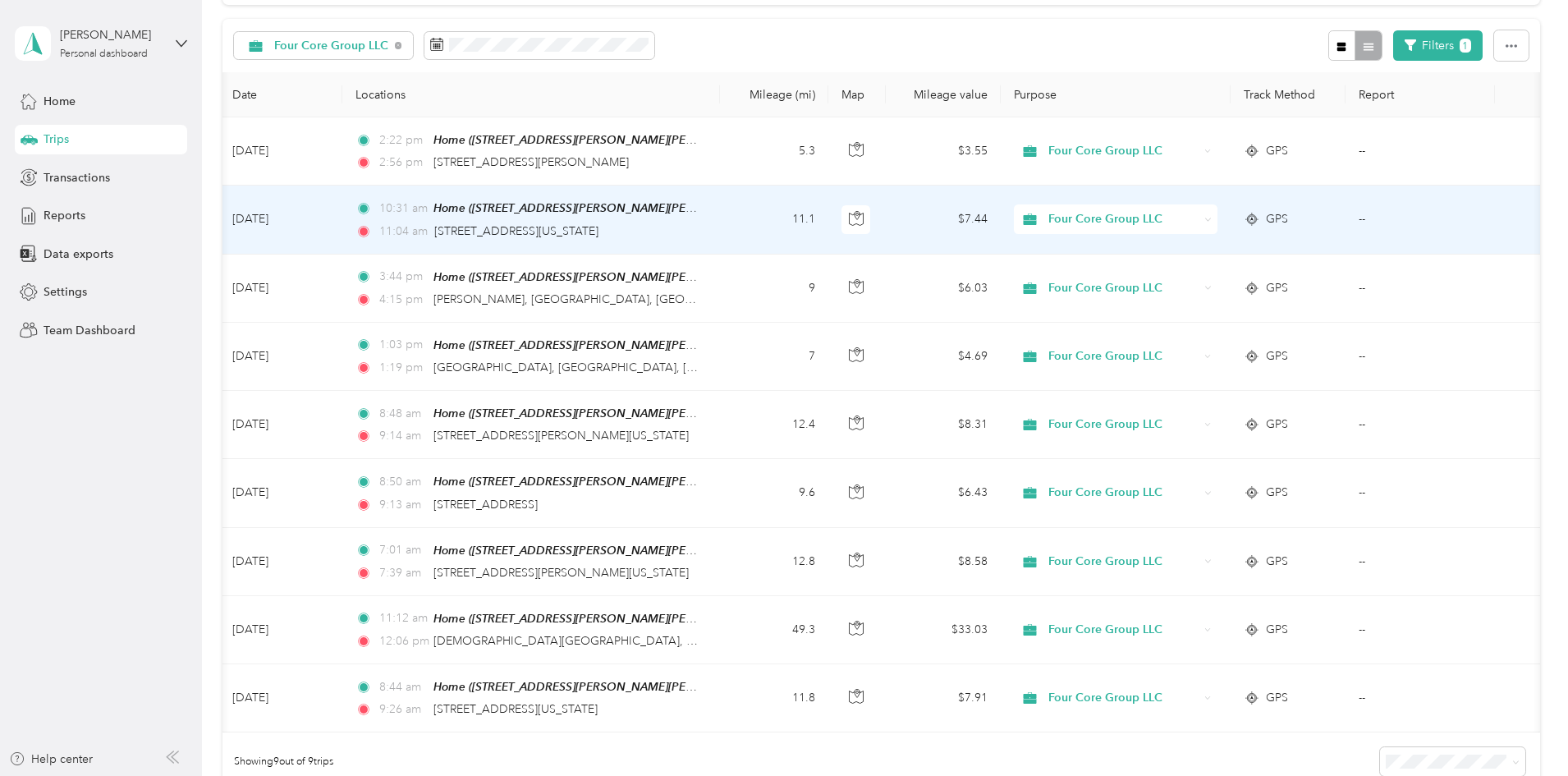
click at [1199, 220] on span "Four Core Group LLC" at bounding box center [1123, 219] width 150 height 18
click at [1210, 307] on li "Taron Holdings" at bounding box center [1225, 307] width 203 height 29
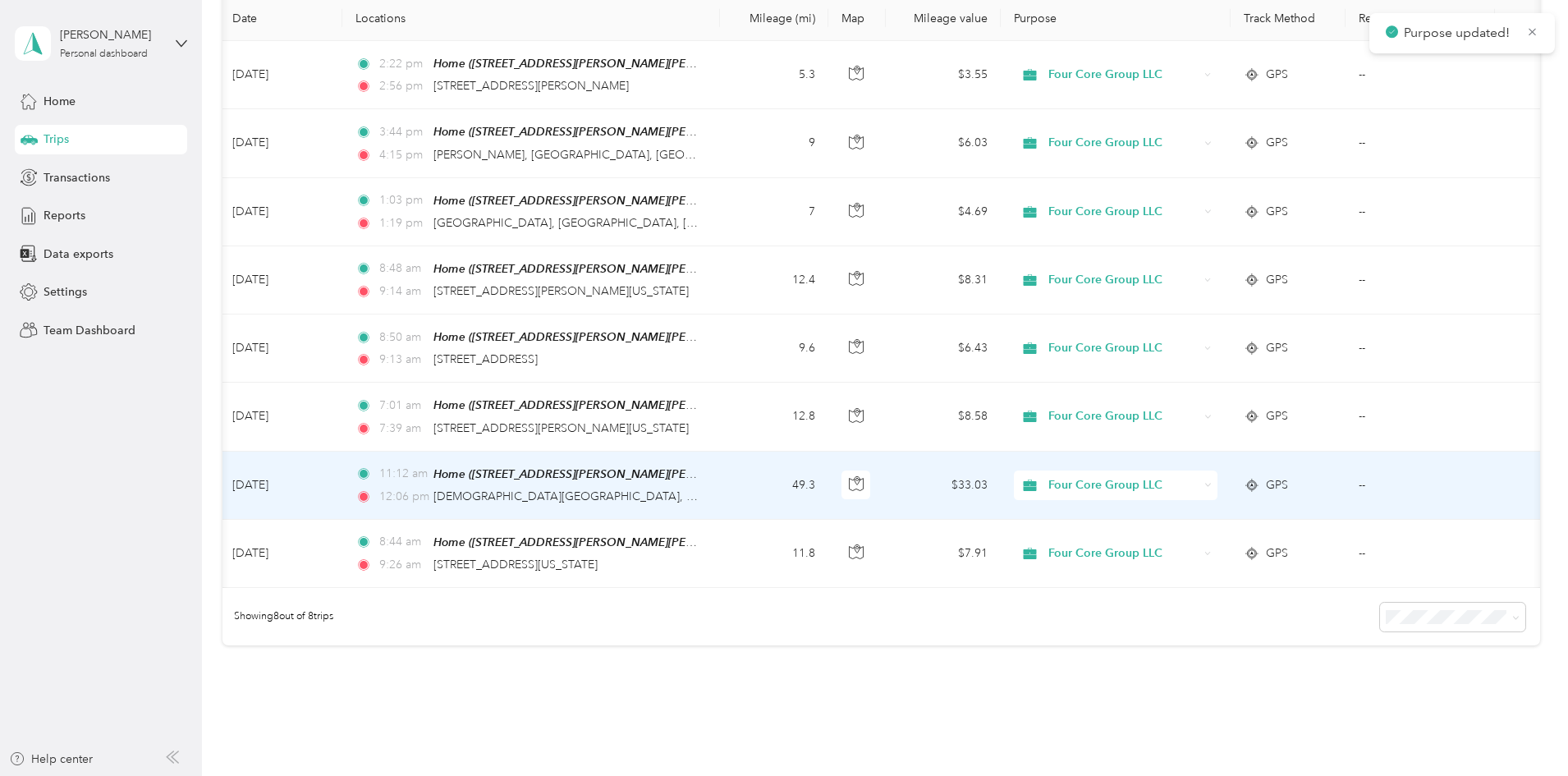
scroll to position [78, 0]
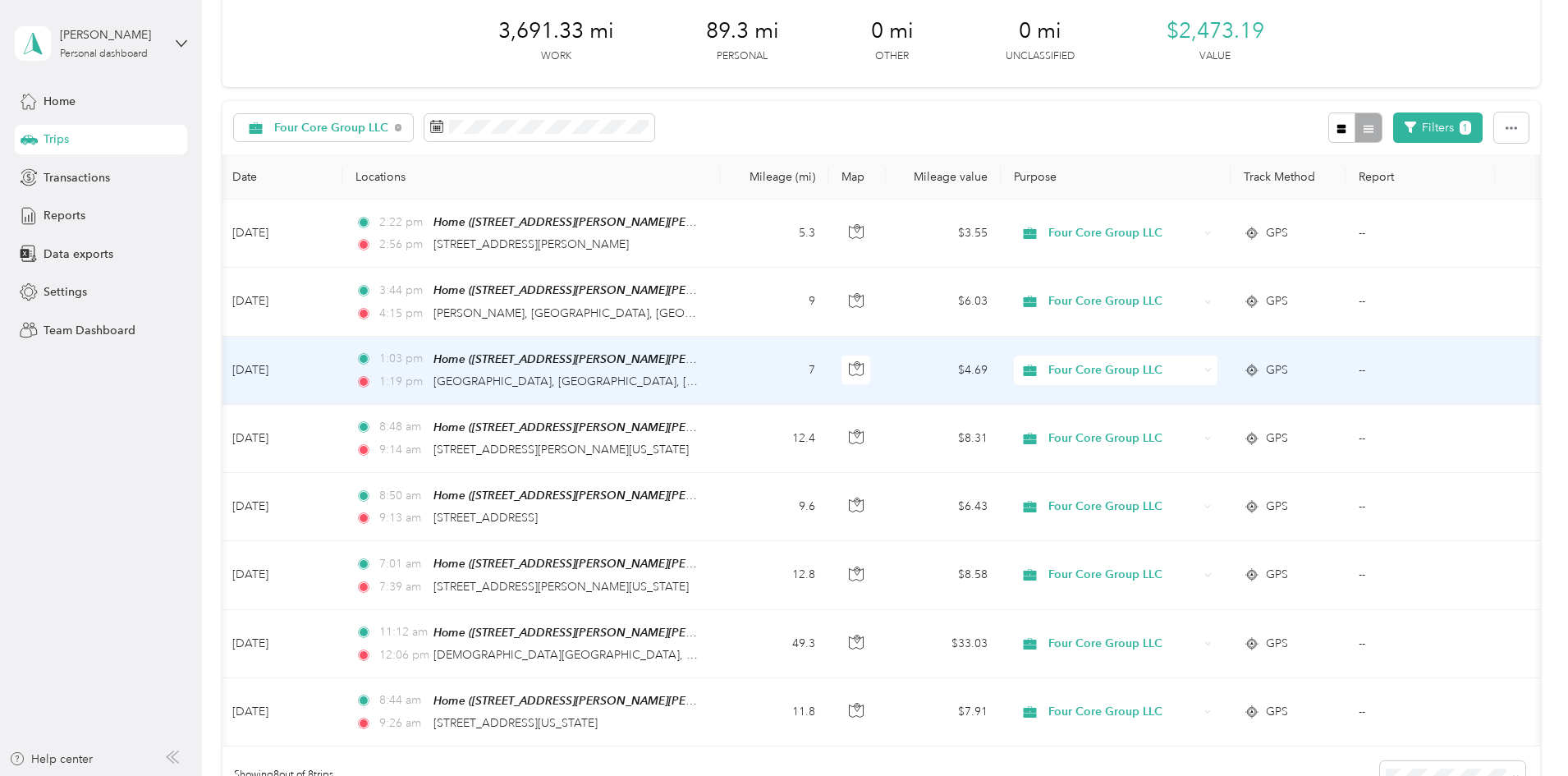
click at [1199, 370] on span "Four Core Group LLC" at bounding box center [1123, 370] width 150 height 18
click at [1204, 458] on li "Taron Holdings" at bounding box center [1225, 456] width 203 height 29
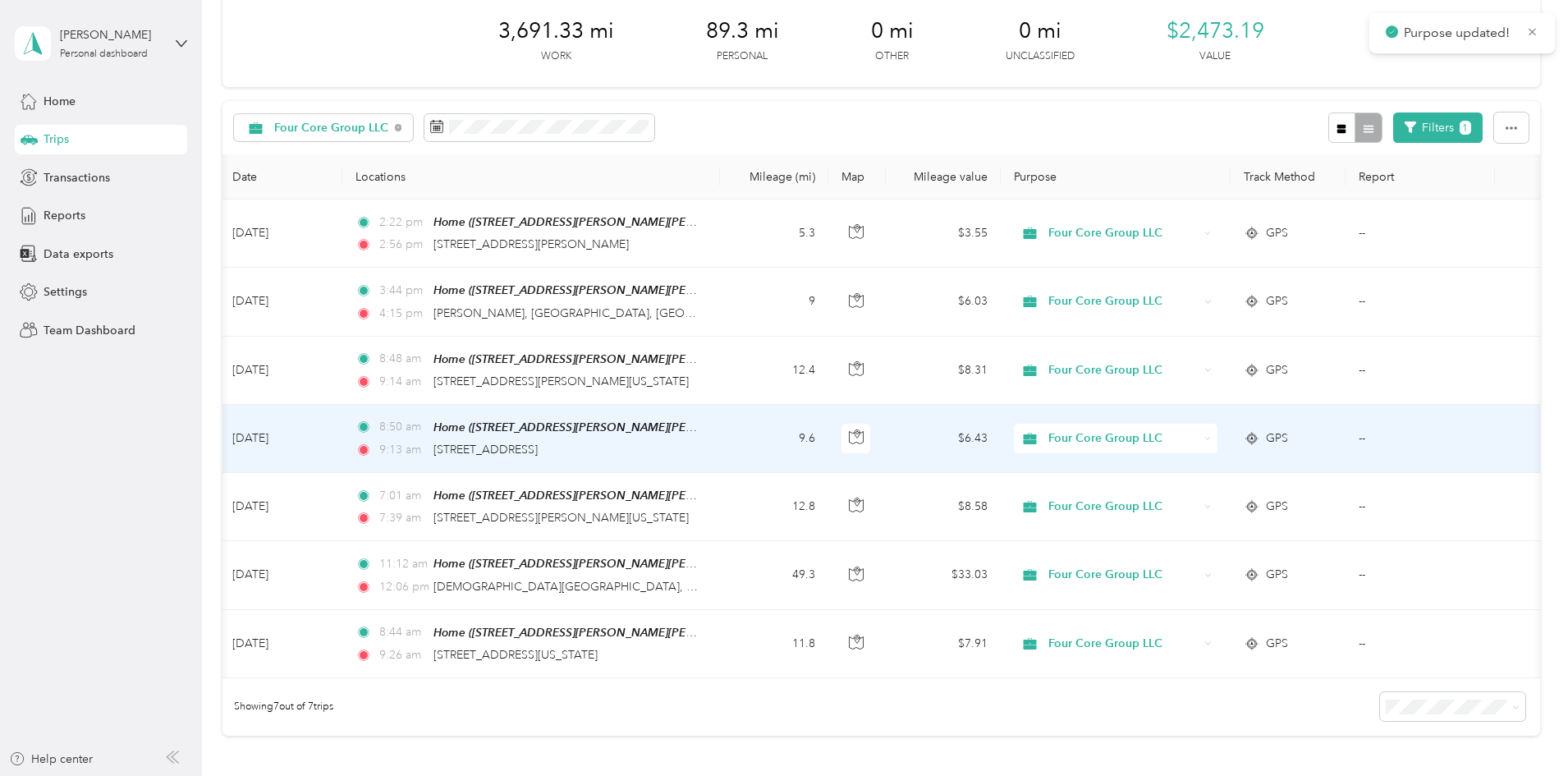
scroll to position [159, 0]
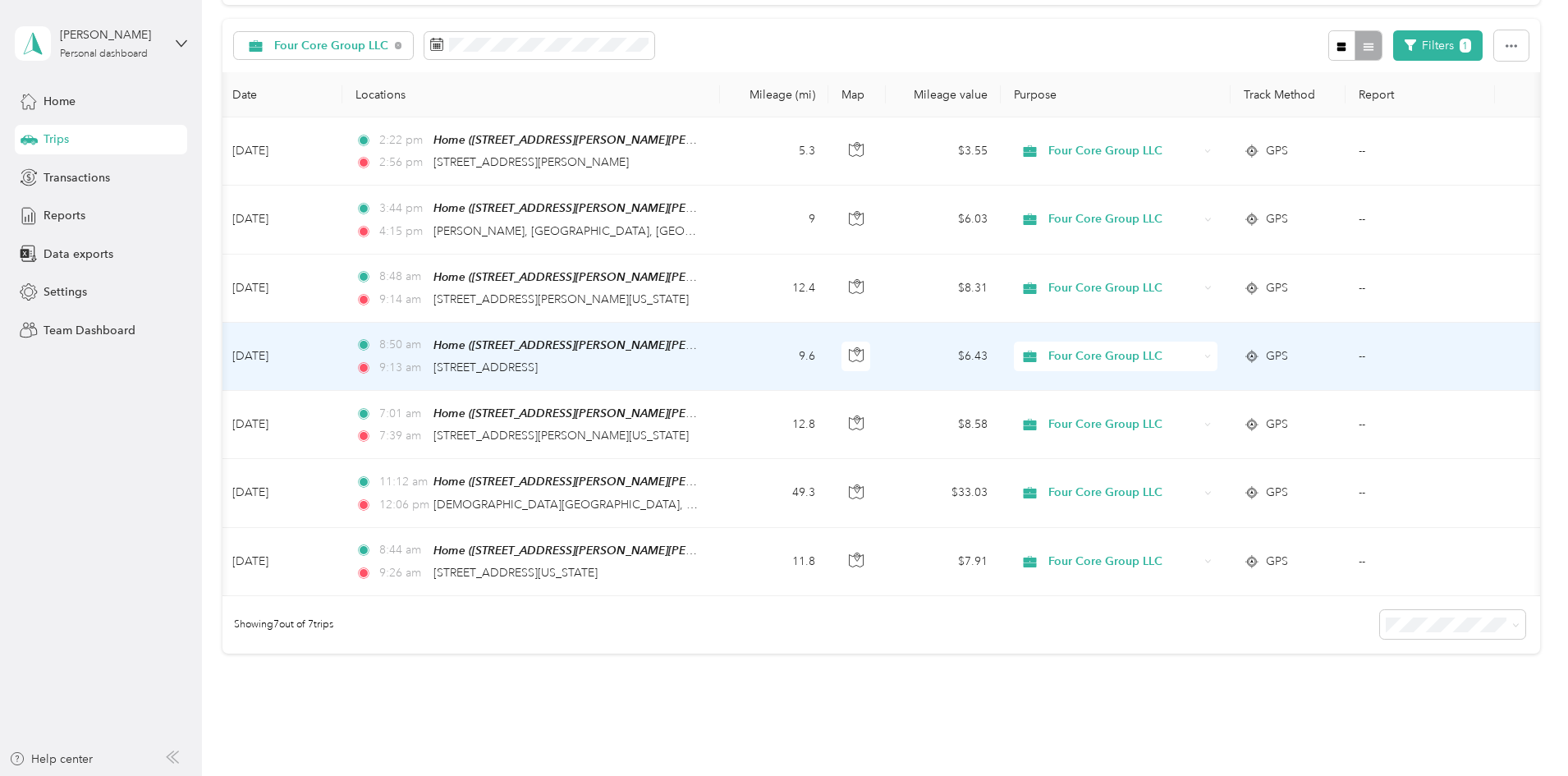
click at [1199, 352] on span "Four Core Group LLC" at bounding box center [1123, 357] width 150 height 18
click at [1208, 440] on span "Taron Holdings" at bounding box center [1240, 442] width 152 height 17
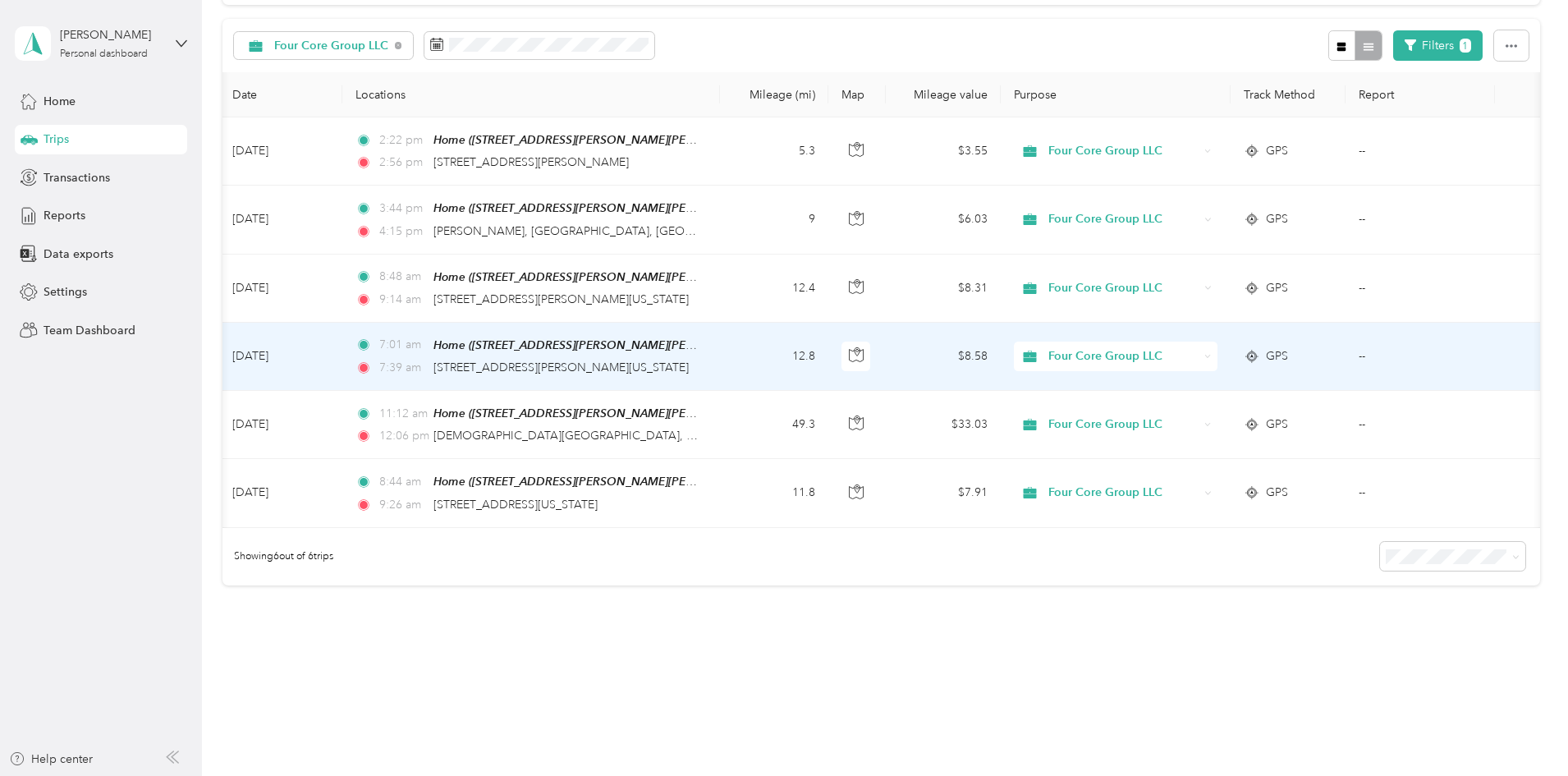
click at [1199, 350] on span "Four Core Group LLC" at bounding box center [1123, 357] width 150 height 18
click at [1214, 441] on span "Taron Holdings" at bounding box center [1240, 438] width 152 height 17
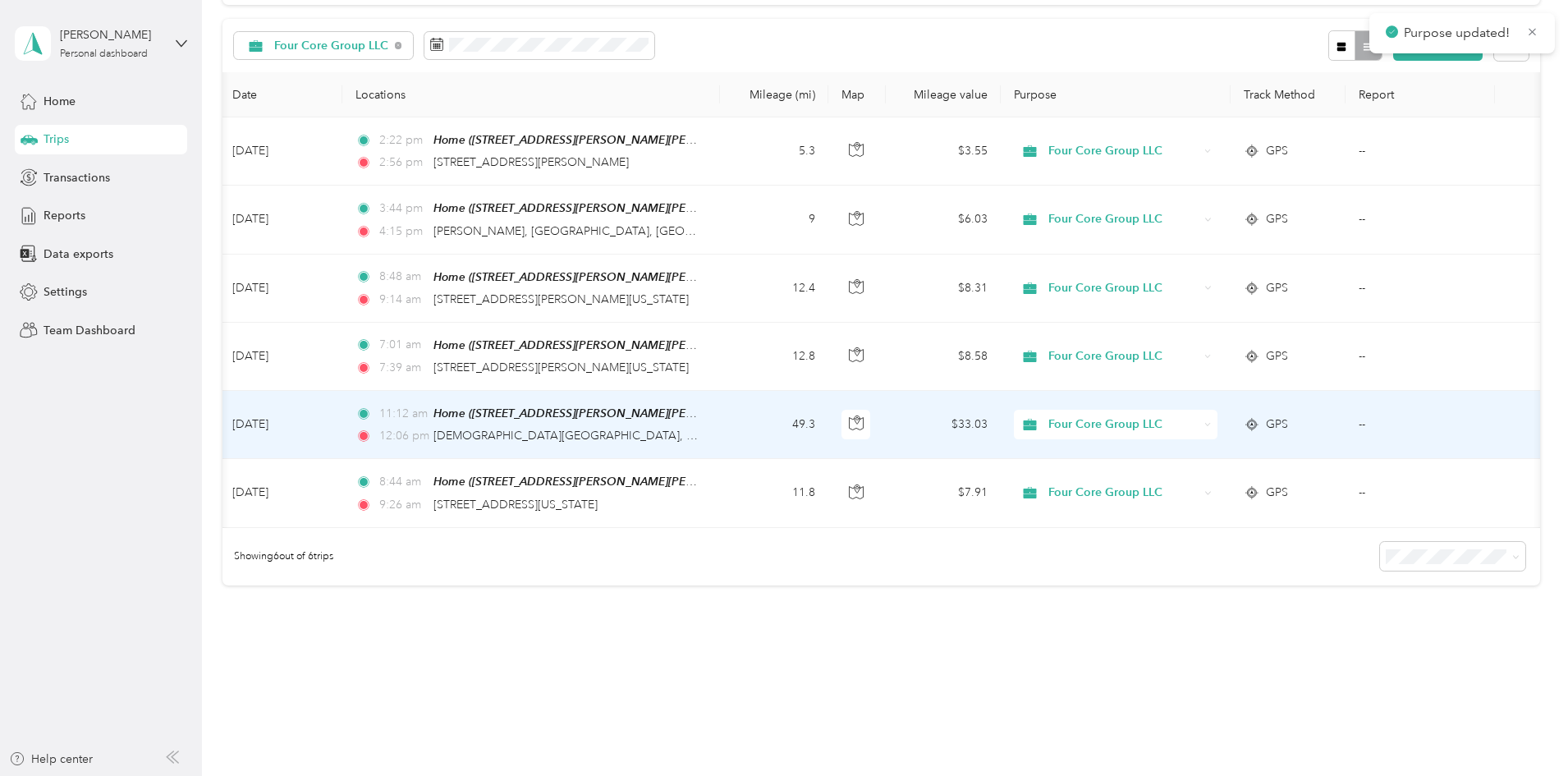
scroll to position [136, 0]
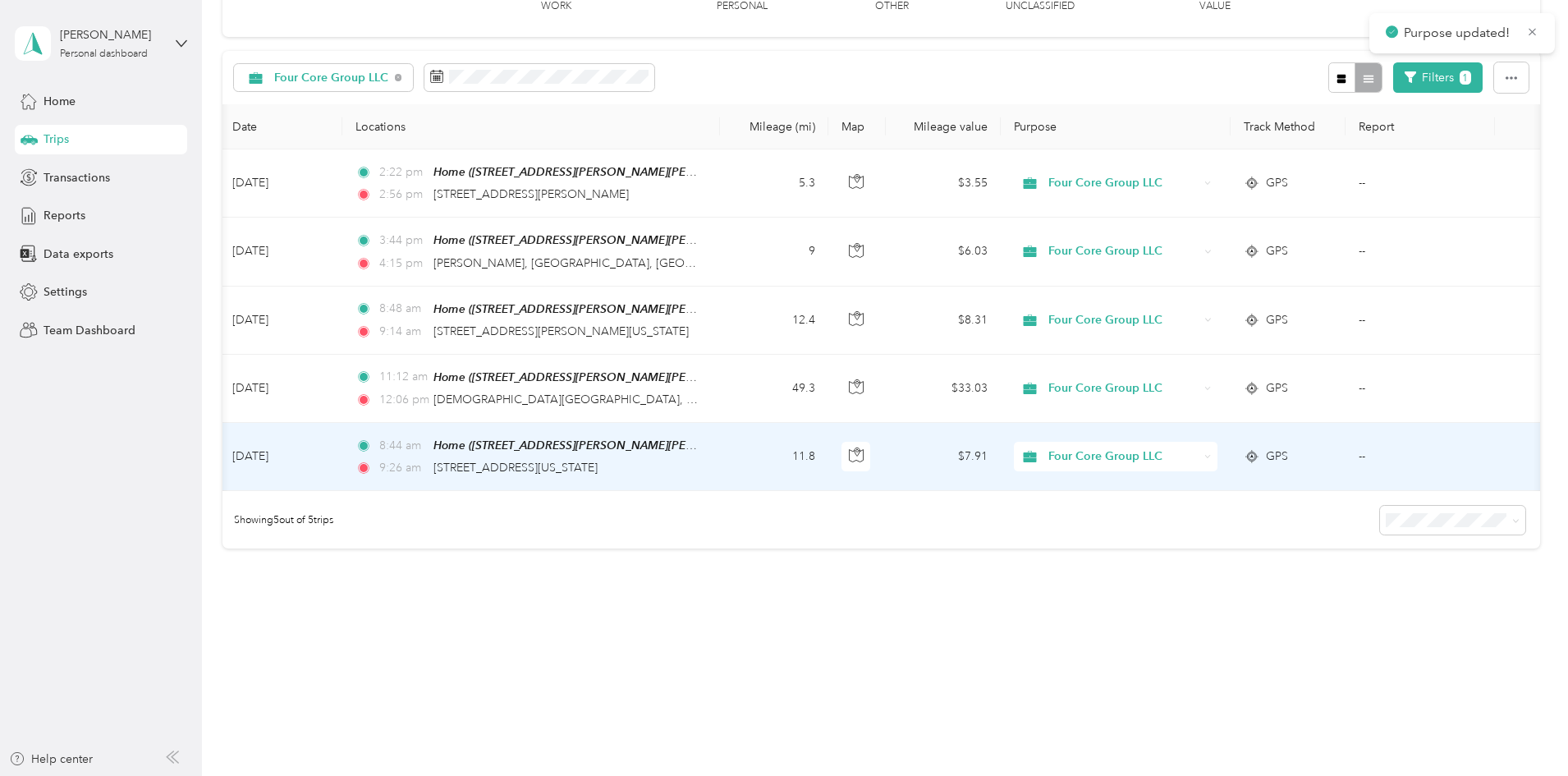
click at [1199, 448] on span "Four Core Group LLC" at bounding box center [1123, 456] width 150 height 18
click at [1182, 531] on span "Taron Holdings" at bounding box center [1240, 534] width 152 height 17
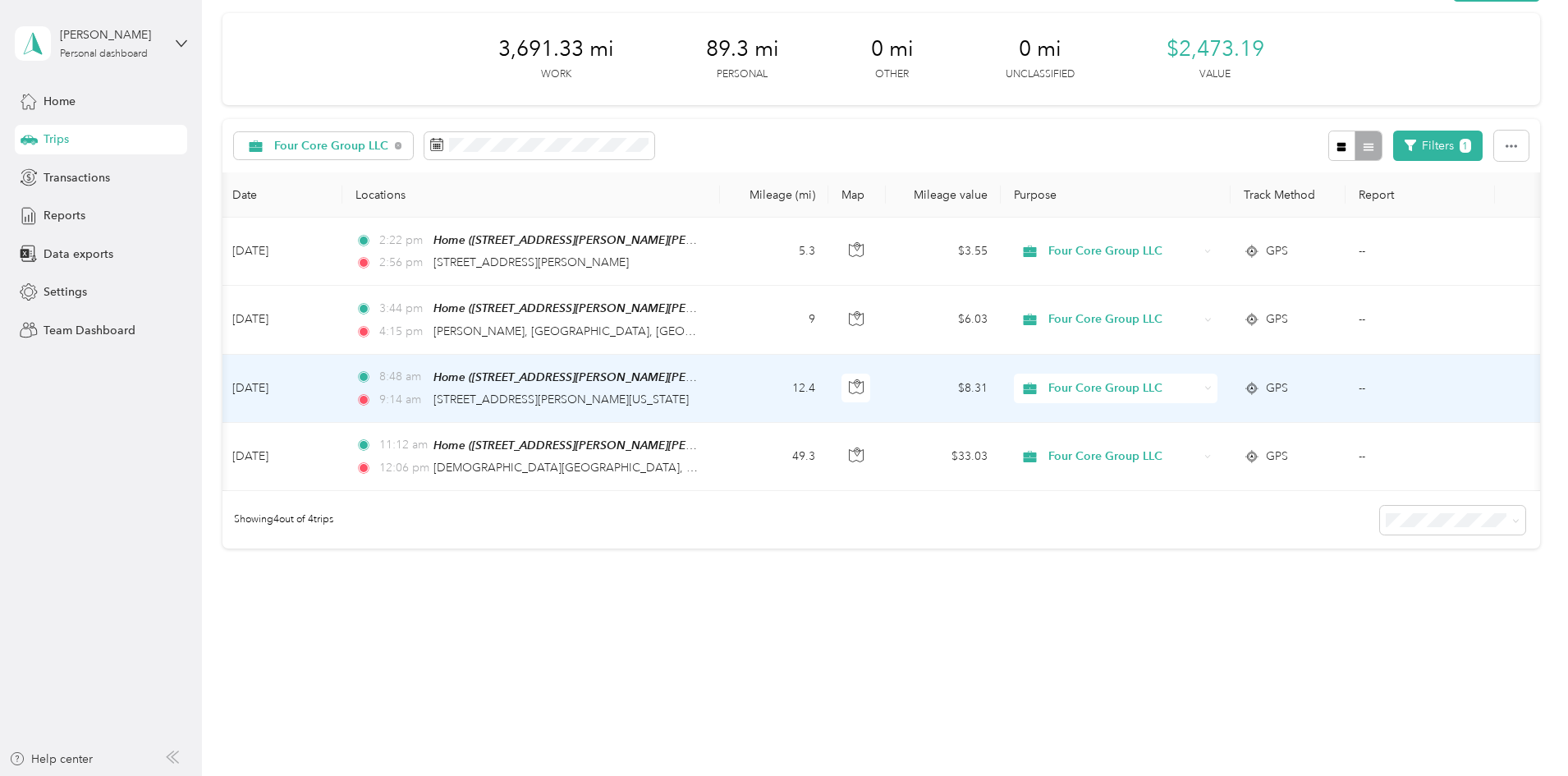
click at [1199, 381] on span "Four Core Group LLC" at bounding box center [1123, 388] width 150 height 18
click at [1198, 468] on li "Taron Holdings" at bounding box center [1225, 460] width 203 height 29
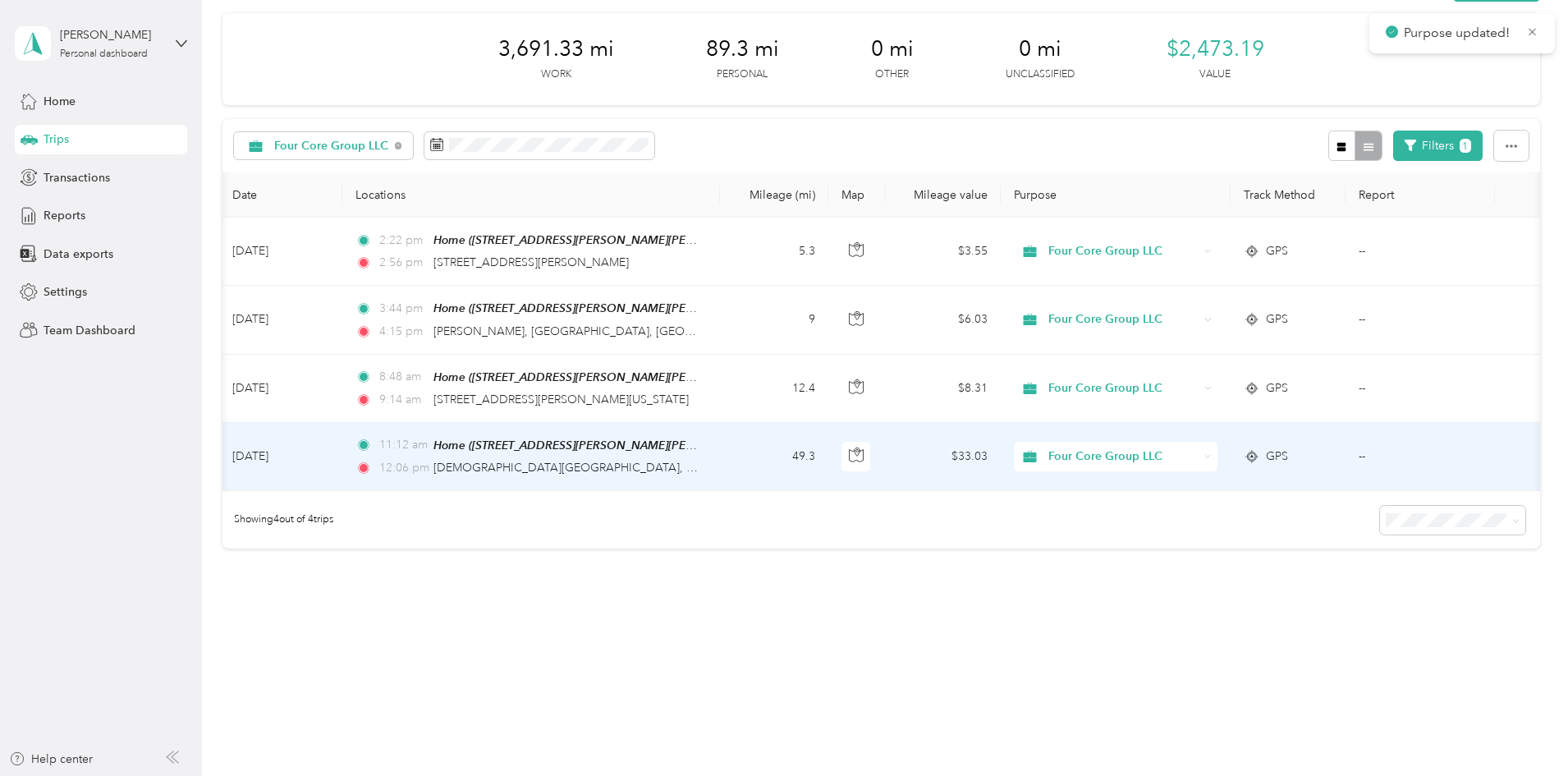
scroll to position [0, 0]
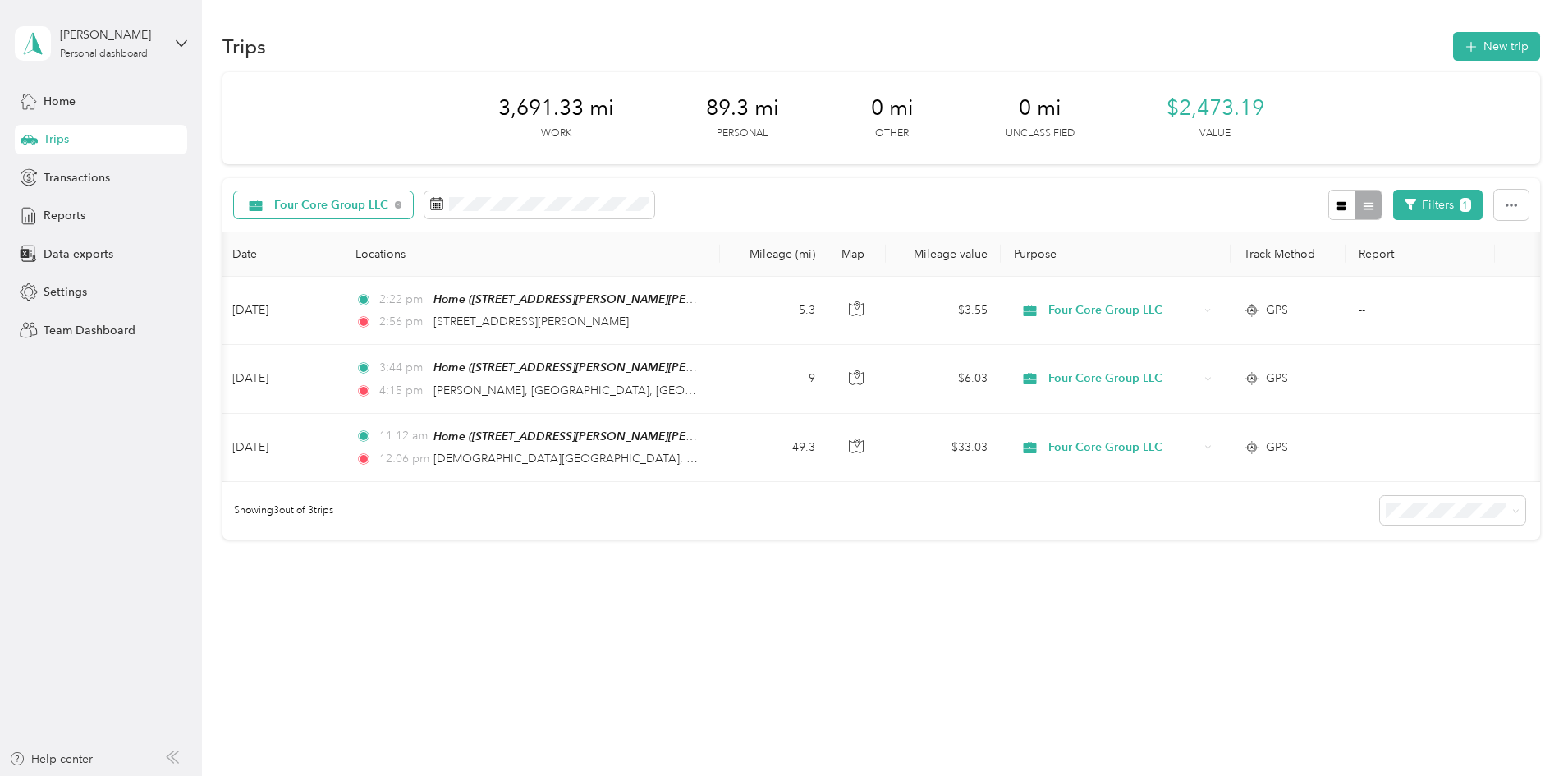
click at [389, 203] on span "Four Core Group LLC" at bounding box center [331, 205] width 115 height 12
click at [426, 348] on span "Taron Holdings" at bounding box center [452, 350] width 135 height 17
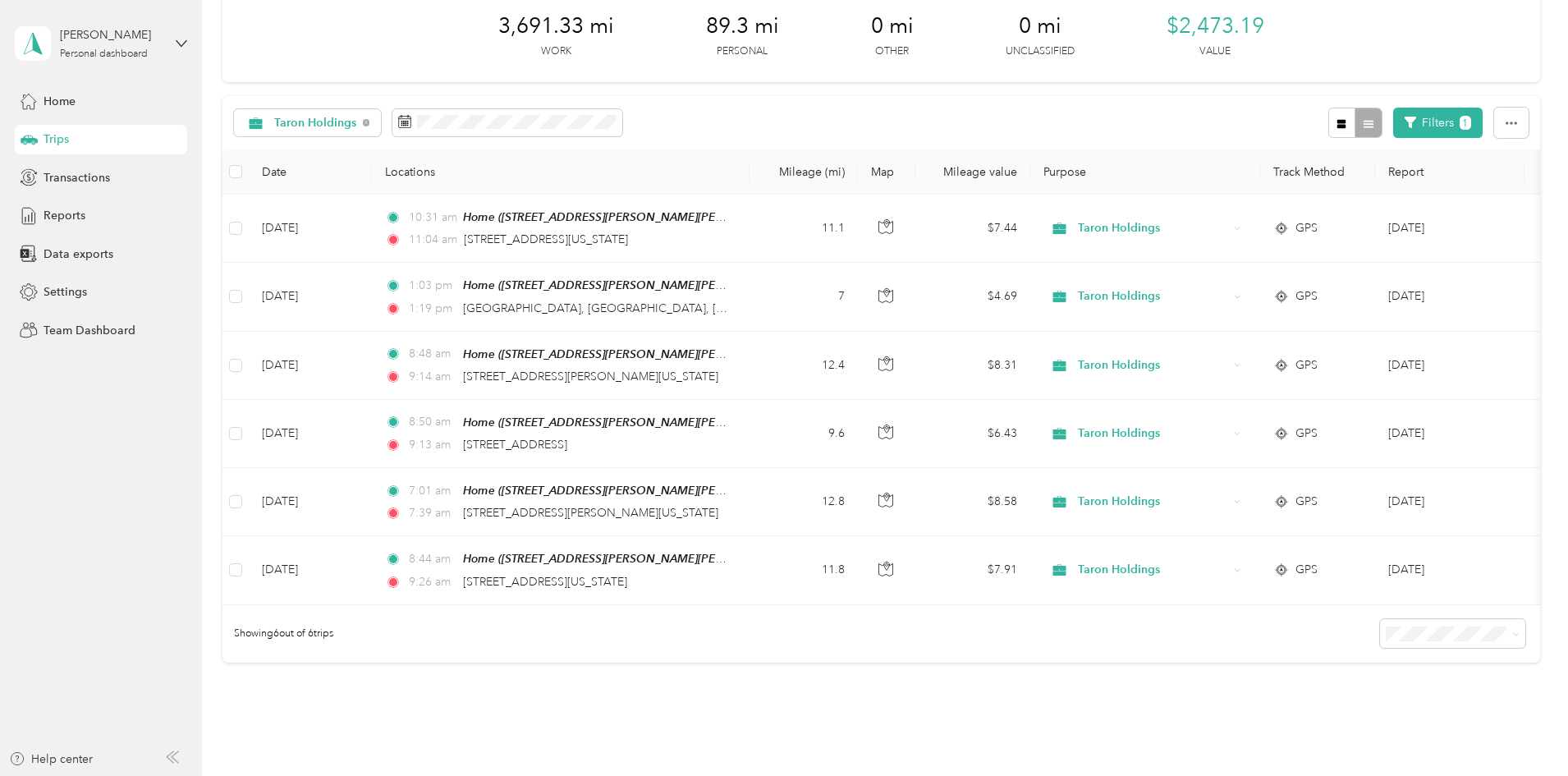
click at [1330, 731] on li "100 per load" at bounding box center [1339, 729] width 145 height 29
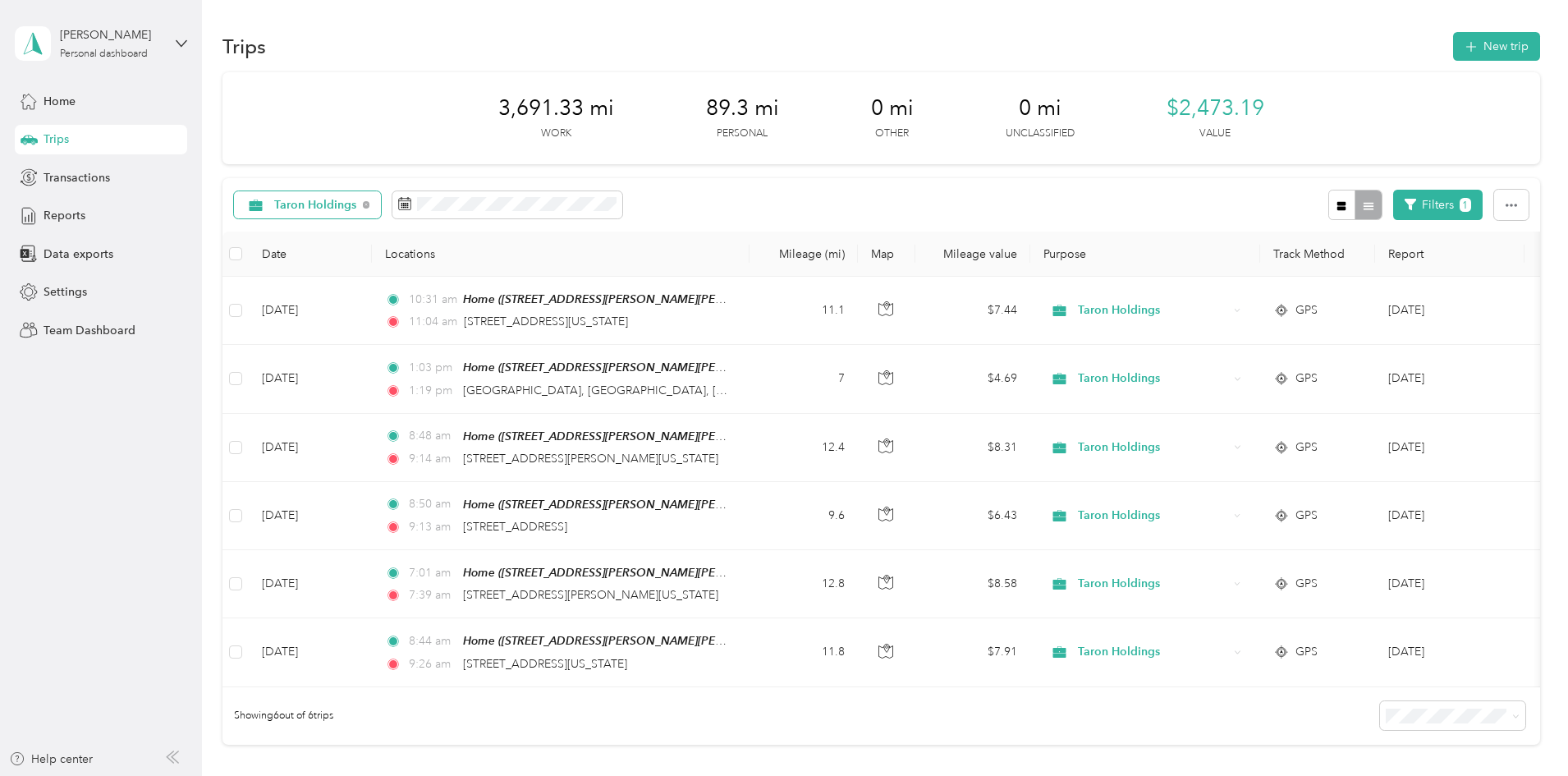
click at [357, 208] on span "Taron Holdings" at bounding box center [316, 205] width 83 height 12
click at [431, 379] on span "Four Core Group LLC" at bounding box center [442, 379] width 114 height 17
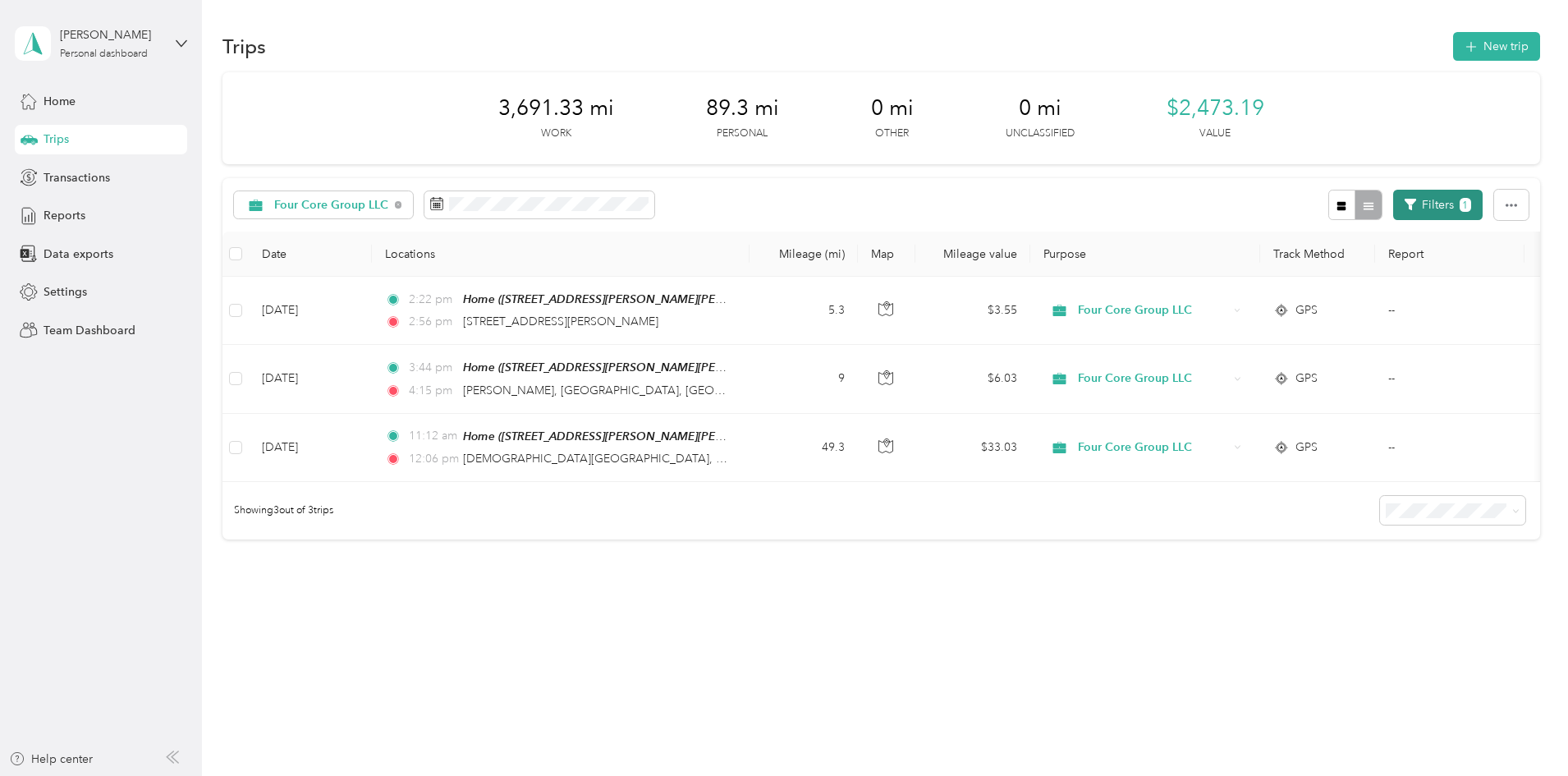
click at [1394, 202] on button "Filters 1" at bounding box center [1438, 204] width 89 height 30
click at [1041, 560] on div "3,691.33 mi Work 89.3 mi Personal 0 mi Other 0 mi Unclassified $2,473.19 Value …" at bounding box center [881, 335] width 1318 height 525
click at [1394, 212] on button "Filters 1" at bounding box center [1438, 204] width 89 height 30
click at [1301, 260] on span at bounding box center [1296, 271] width 145 height 26
click at [1276, 295] on span "Anywhere" at bounding box center [1261, 300] width 52 height 14
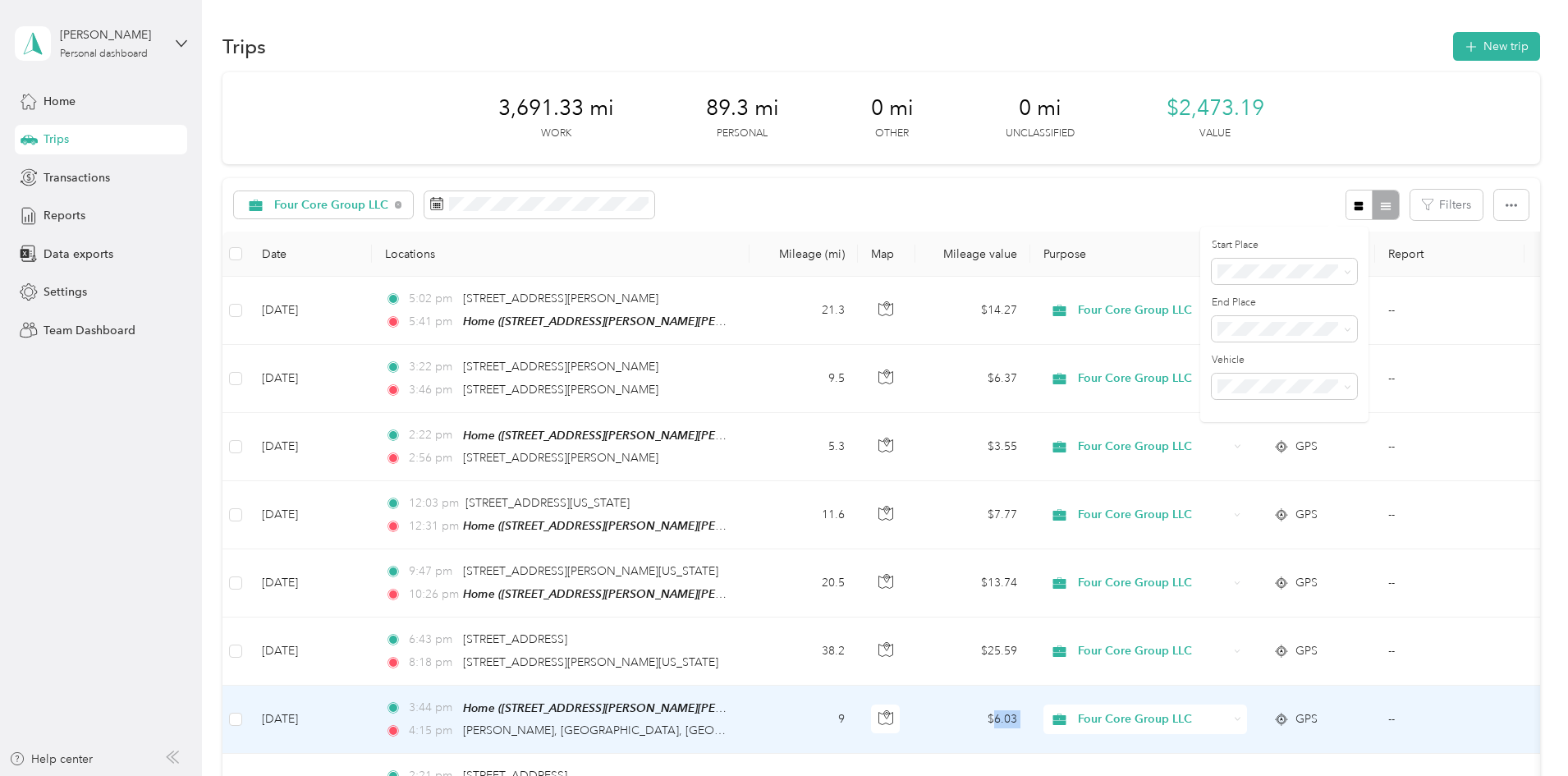
click at [1373, 704] on tr "Aug 30, 2025 3:44 pm Home (210 Elsmere Pl, Fort Lee, NJ, United States , Fort L…" at bounding box center [903, 720] width 1360 height 68
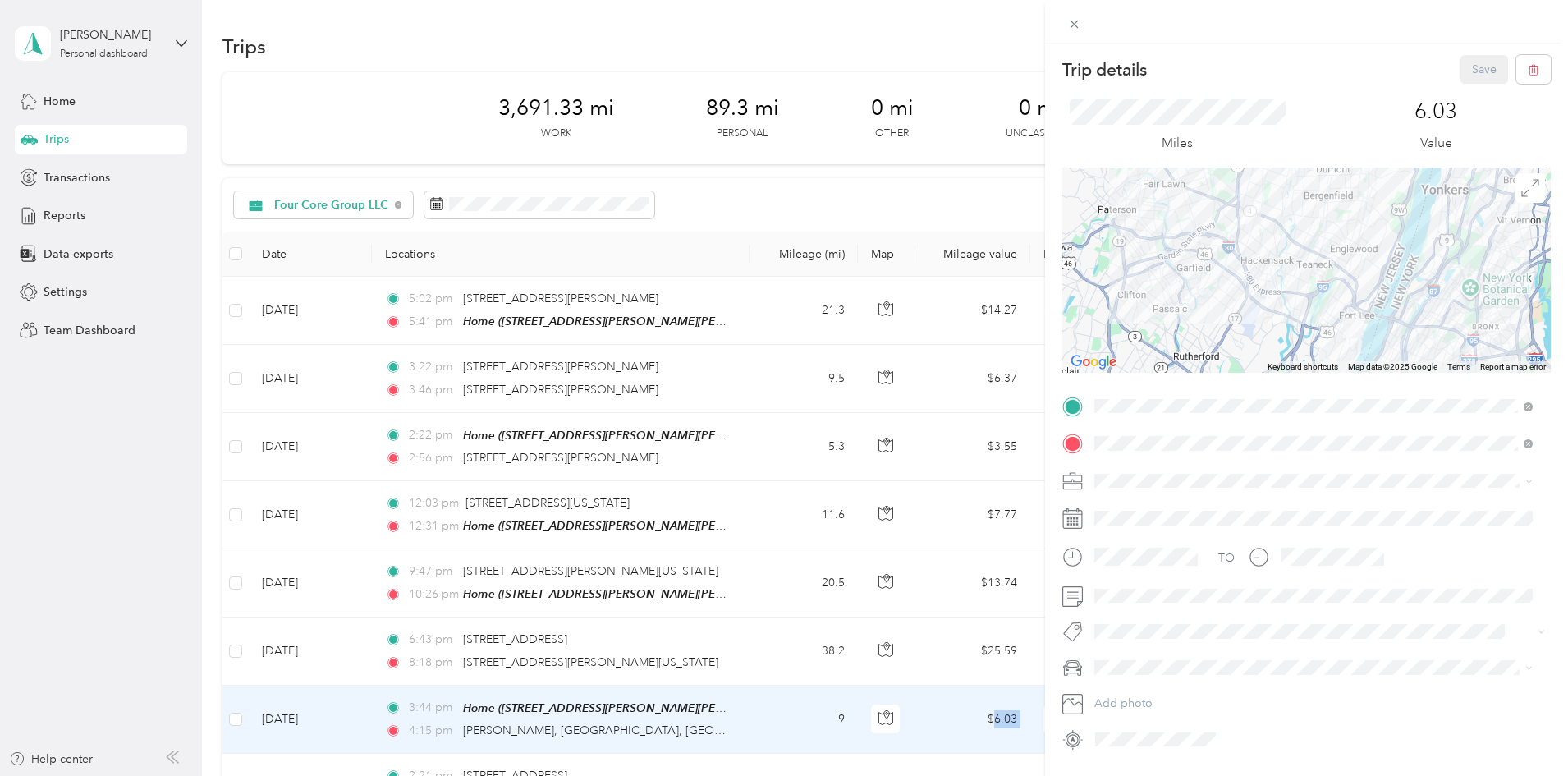
click at [937, 186] on div "Trip details Save This trip cannot be edited because it is either under review,…" at bounding box center [784, 388] width 1568 height 776
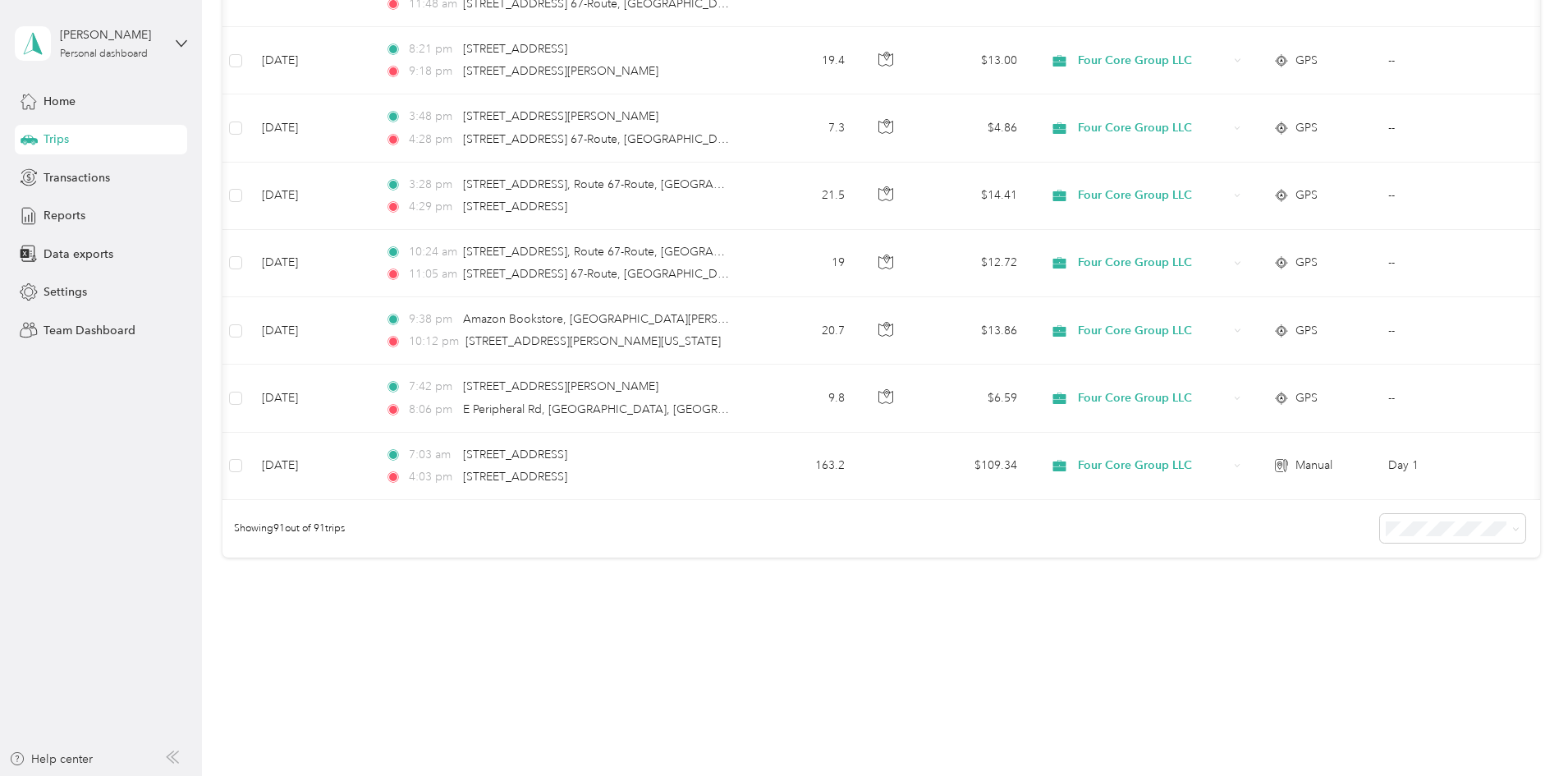
scroll to position [0, 265]
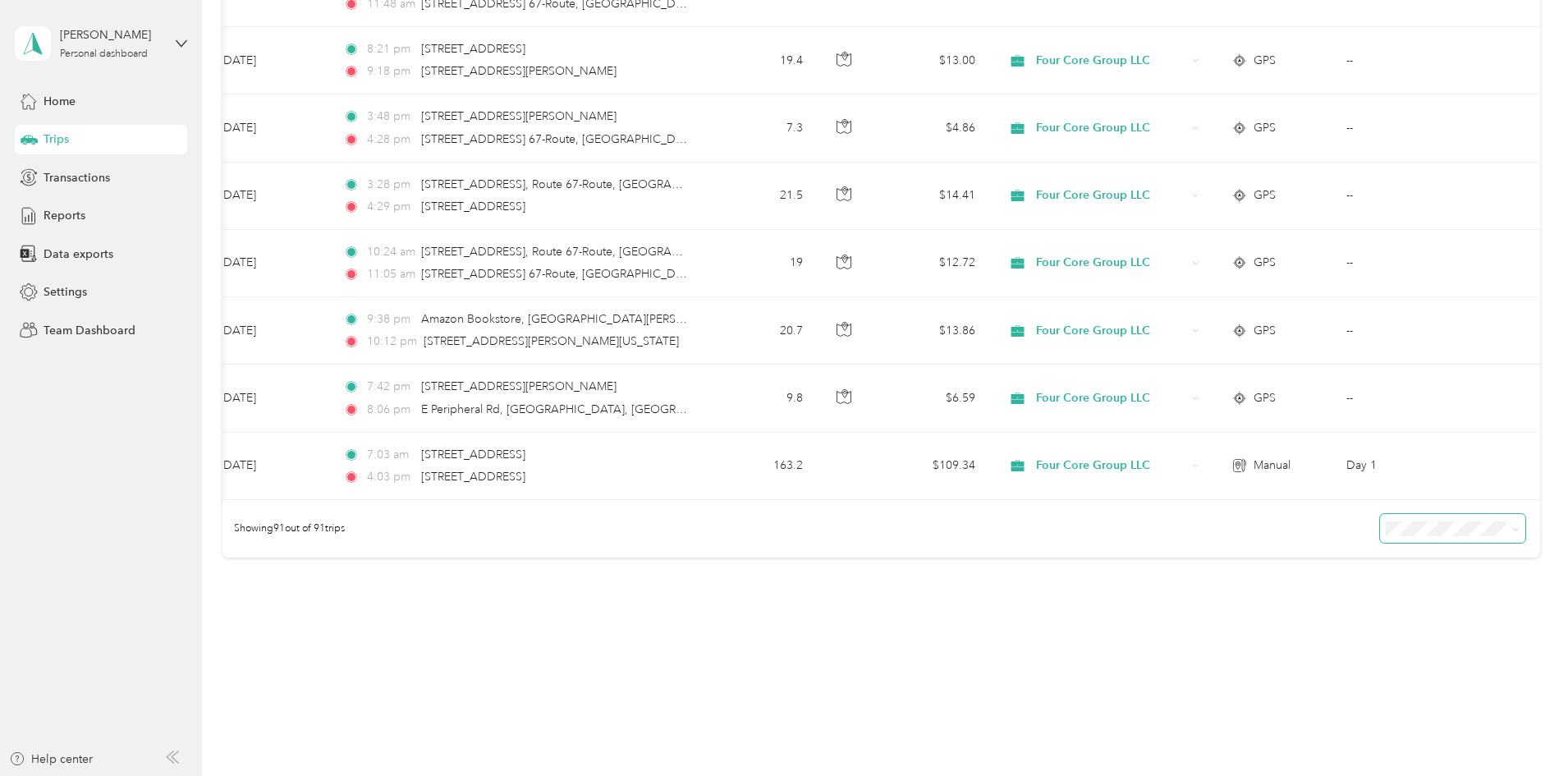
click at [1410, 521] on span at bounding box center [1453, 529] width 145 height 29
click at [1406, 515] on span at bounding box center [1453, 529] width 145 height 29
click at [1513, 526] on icon at bounding box center [1517, 530] width 8 height 8
click at [1332, 556] on li "25 per load" at bounding box center [1339, 551] width 145 height 29
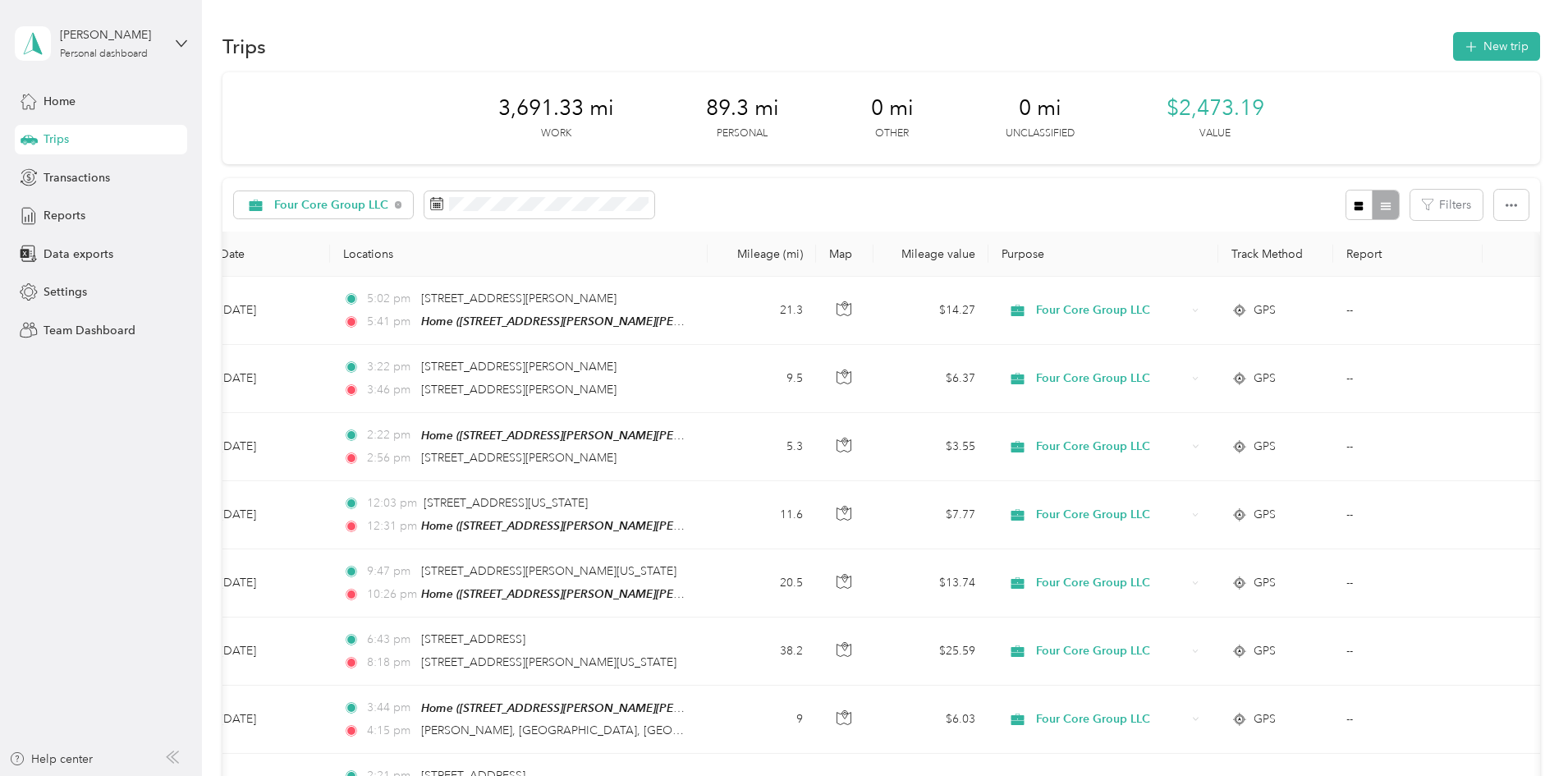
click at [1346, 207] on div at bounding box center [1372, 204] width 53 height 30
click at [1506, 205] on icon "button" at bounding box center [1512, 205] width 12 height 12
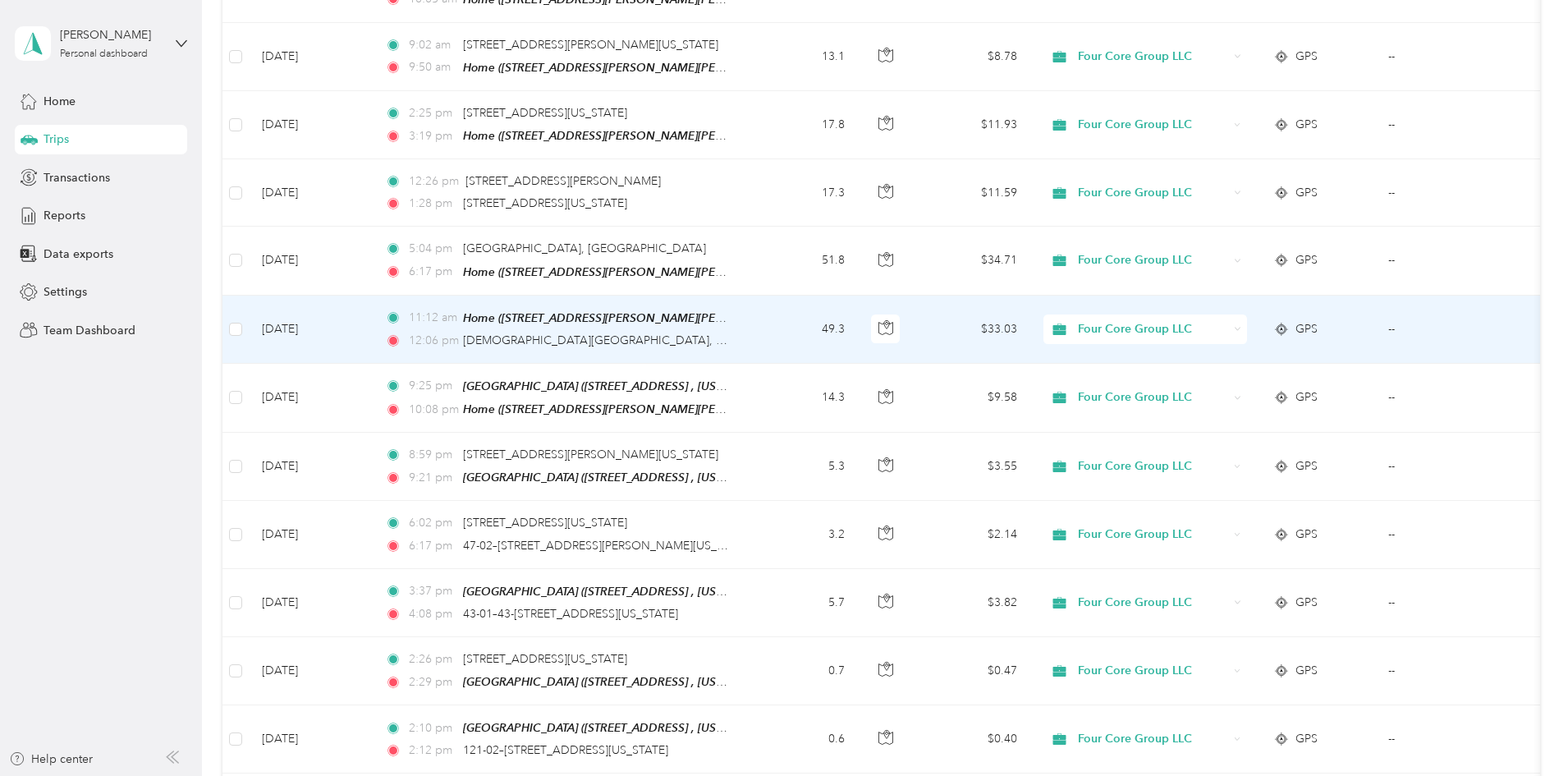
scroll to position [912, 0]
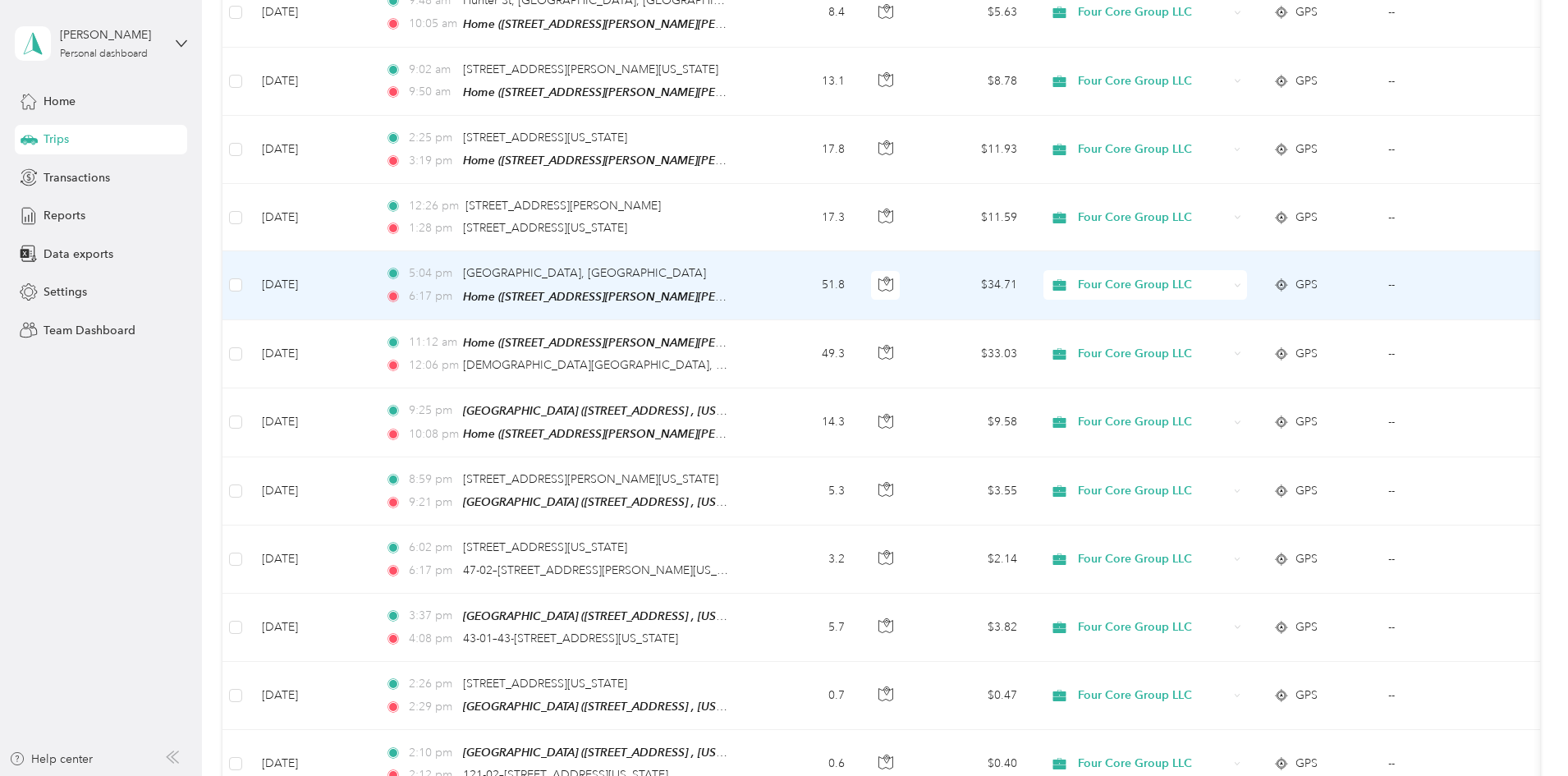
click at [1228, 276] on span "Four Core Group LLC" at bounding box center [1153, 285] width 150 height 18
click at [1263, 363] on span "Taron Holdings" at bounding box center [1270, 365] width 152 height 17
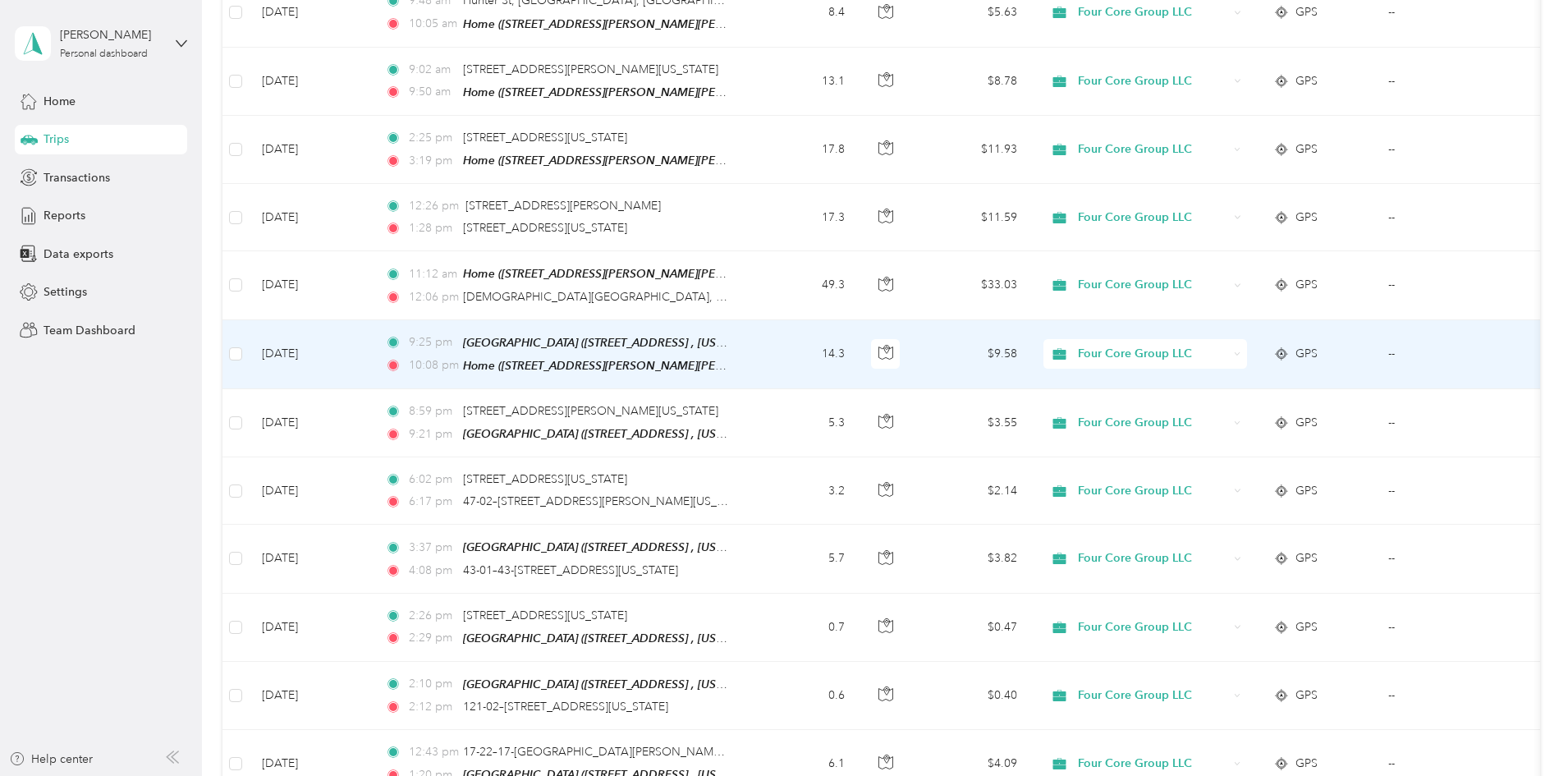
click at [1228, 354] on span "Four Core Group LLC" at bounding box center [1153, 354] width 150 height 18
click at [1261, 438] on ol "Work Personal Taron Holdings Four Core Group LLC Other Charity Medical Moving C…" at bounding box center [1254, 475] width 203 height 230
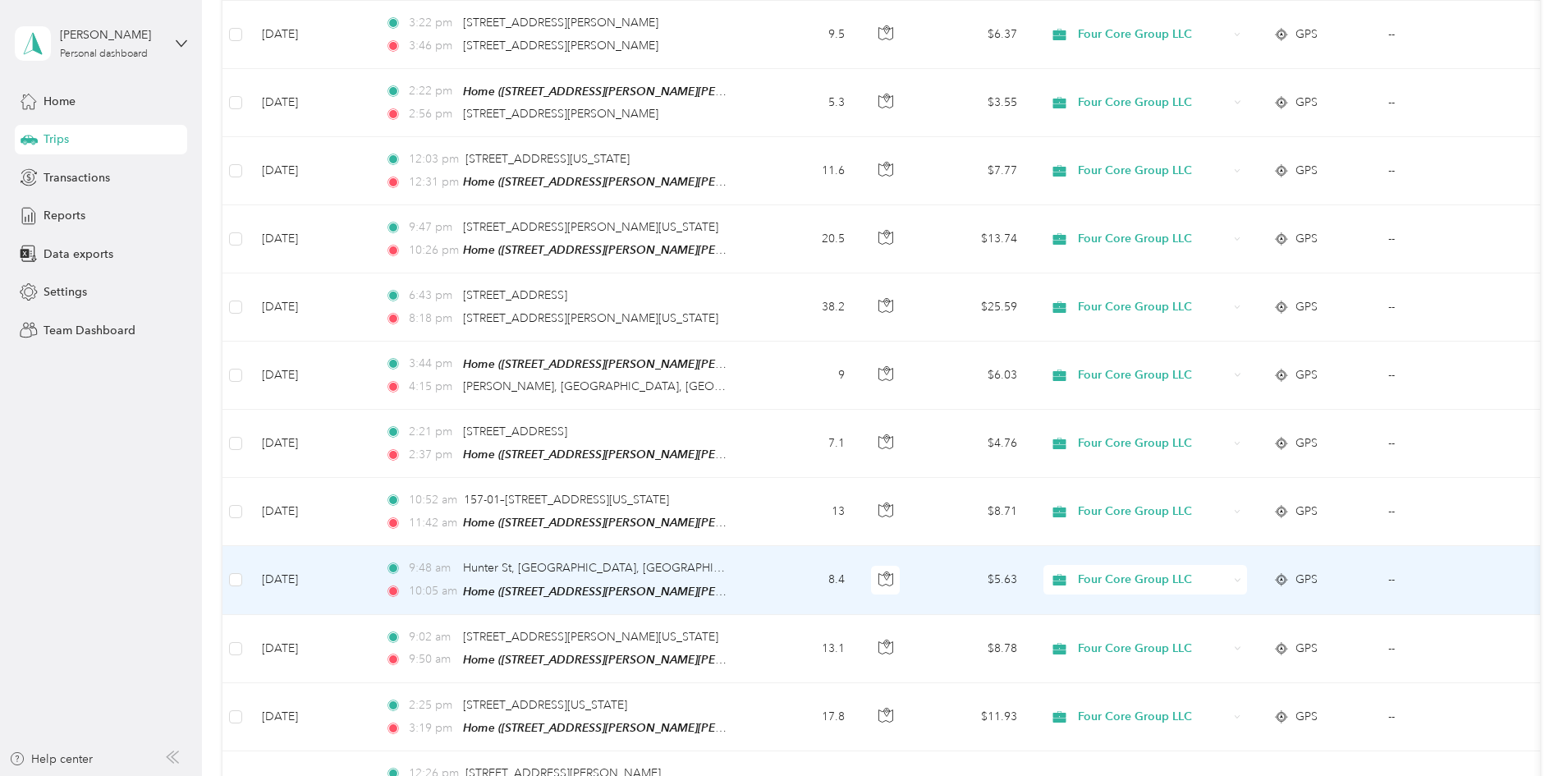
scroll to position [337, 0]
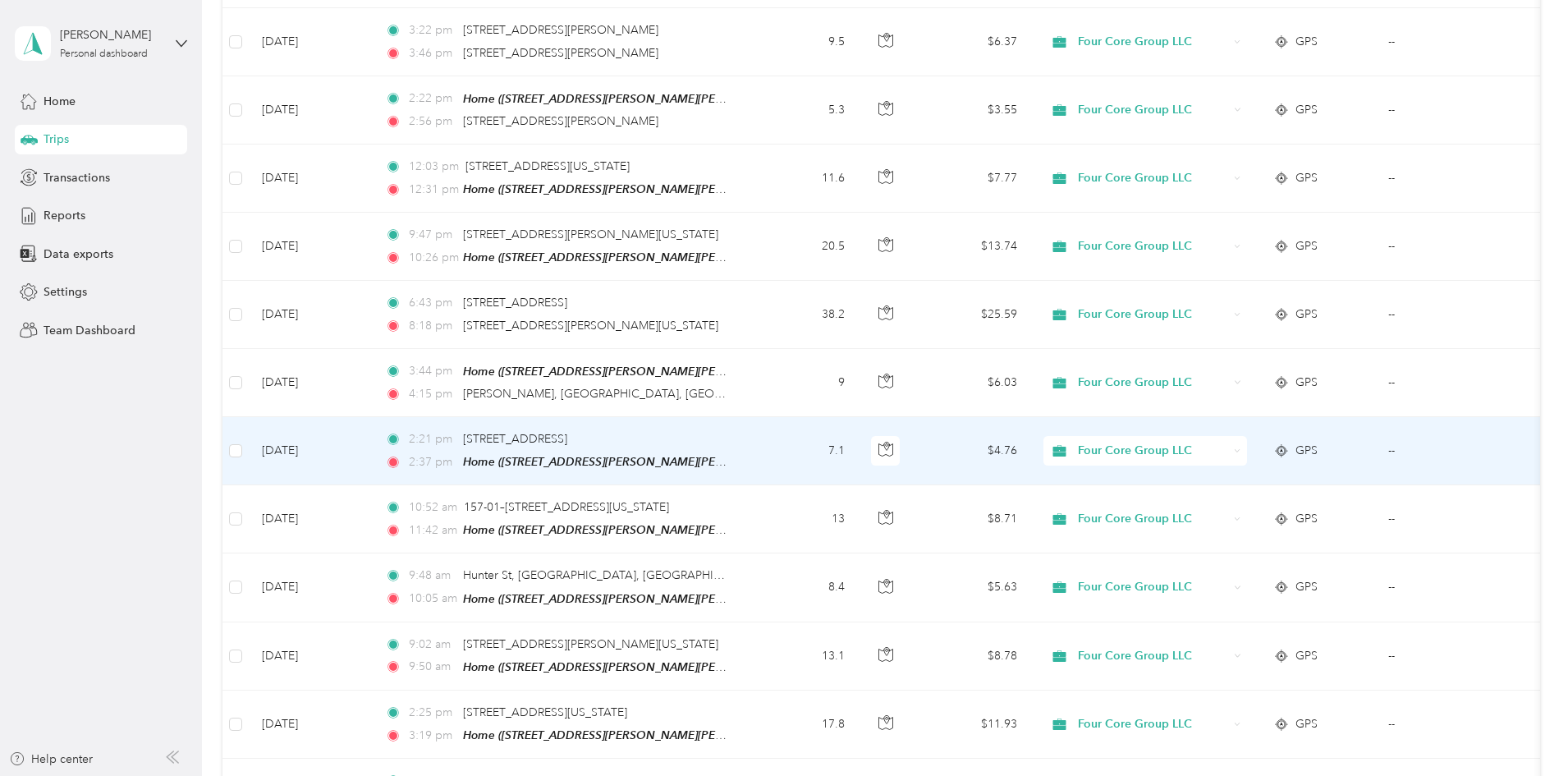
click at [1228, 450] on span "Four Core Group LLC" at bounding box center [1153, 450] width 150 height 18
click at [1242, 534] on span "Taron Holdings" at bounding box center [1270, 535] width 152 height 17
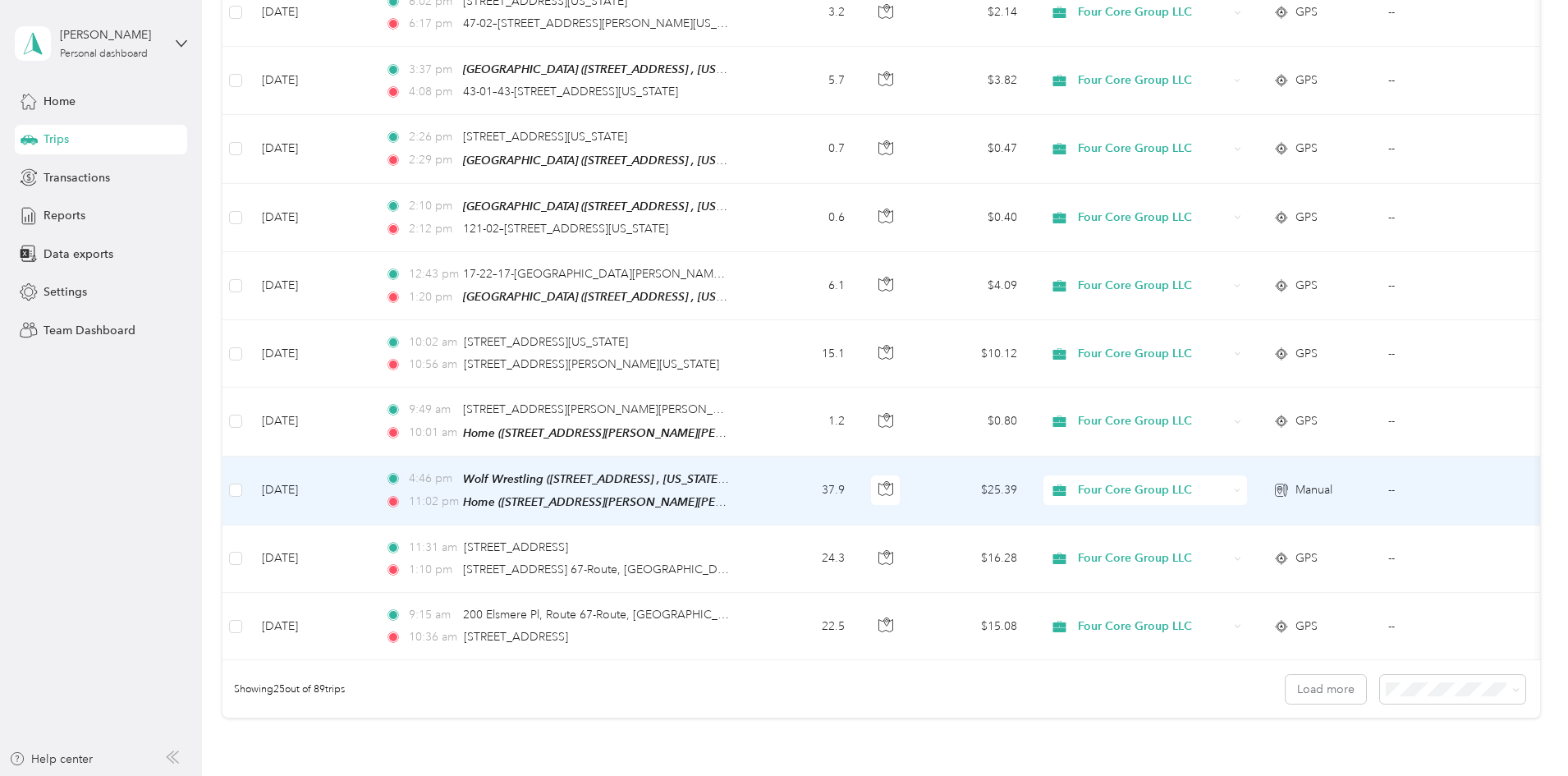
scroll to position [1322, 0]
